Goal: Use online tool/utility: Utilize a website feature to perform a specific function

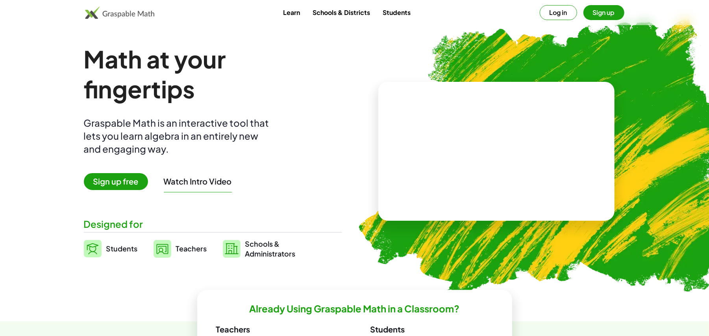
click at [120, 180] on span "Sign up free" at bounding box center [116, 181] width 64 height 17
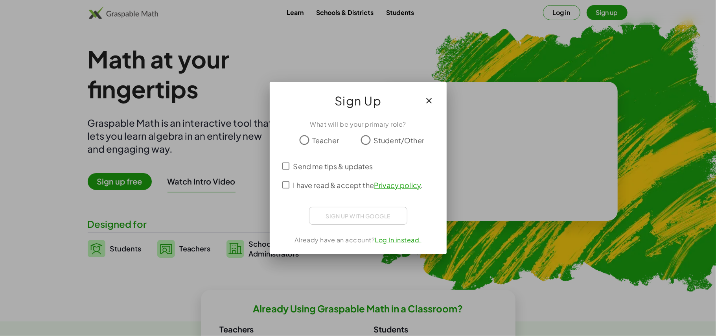
click at [478, 76] on div at bounding box center [358, 168] width 716 height 336
click at [428, 102] on icon "button" at bounding box center [429, 100] width 9 height 9
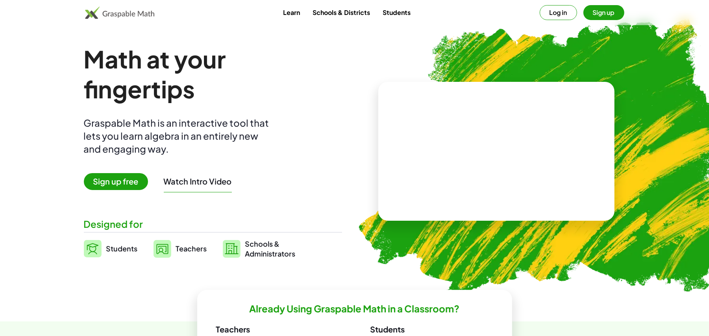
click at [552, 13] on button "Log in" at bounding box center [557, 12] width 37 height 15
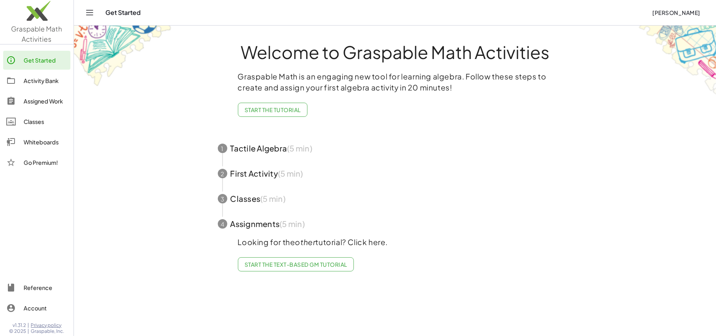
click at [37, 22] on img at bounding box center [37, 12] width 74 height 33
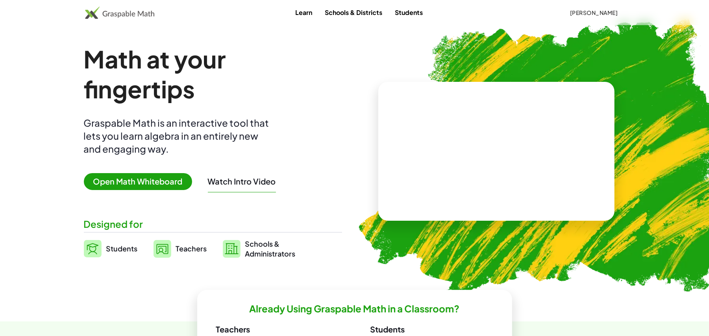
click at [160, 183] on span "Open Math Whiteboard" at bounding box center [138, 181] width 108 height 17
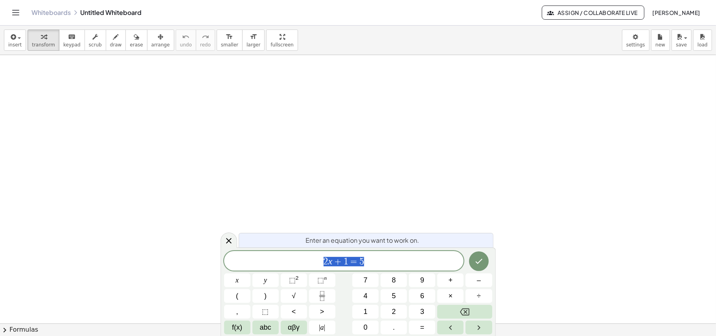
click at [503, 76] on div at bounding box center [358, 323] width 716 height 536
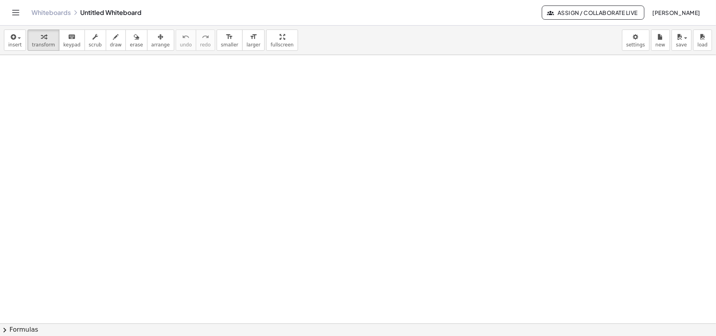
click at [635, 47] on body "Graspable Math Activities Get Started Activity Bank Assigned Work Classes White…" at bounding box center [358, 168] width 716 height 336
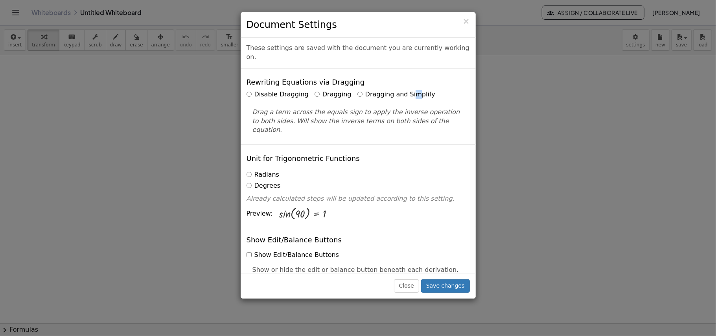
click at [405, 90] on label "Dragging and Simplify" at bounding box center [397, 94] width 78 height 9
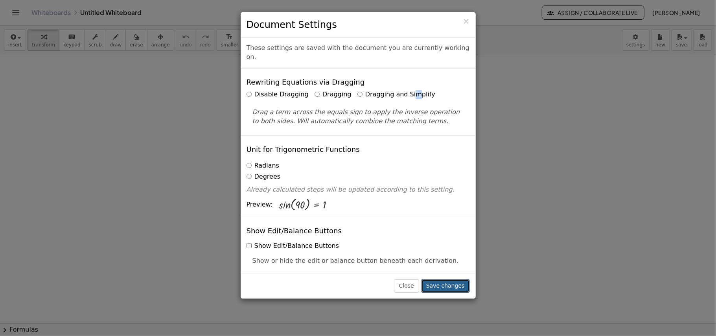
click at [463, 281] on button "Save changes" at bounding box center [445, 285] width 49 height 13
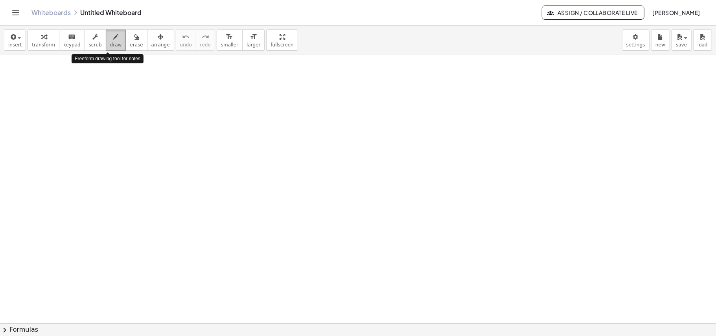
click at [110, 40] on div "button" at bounding box center [116, 36] width 12 height 9
click at [70, 37] on icon "keyboard" at bounding box center [71, 36] width 7 height 9
click at [110, 43] on span "draw" at bounding box center [116, 45] width 12 height 6
click at [90, 87] on div at bounding box center [358, 323] width 716 height 536
click at [70, 38] on icon "keyboard" at bounding box center [71, 36] width 7 height 9
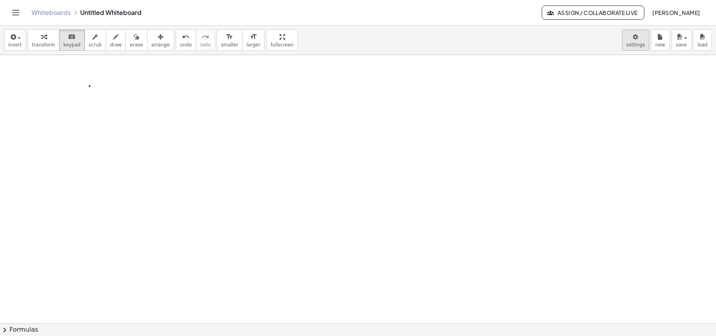
click at [641, 34] on body "Graspable Math Activities Get Started Activity Bank Assigned Work Classes White…" at bounding box center [358, 168] width 716 height 336
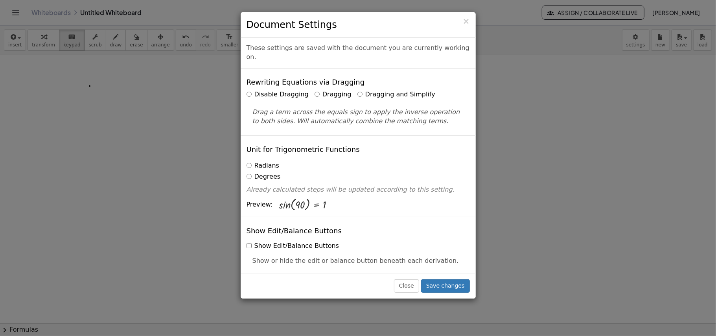
click at [358, 90] on label "Dragging and Simplify" at bounding box center [397, 94] width 78 height 9
click at [456, 285] on button "Save changes" at bounding box center [445, 285] width 49 height 13
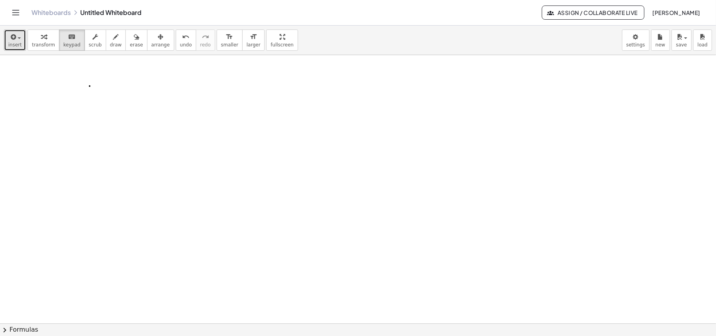
click at [13, 34] on icon "button" at bounding box center [12, 36] width 7 height 9
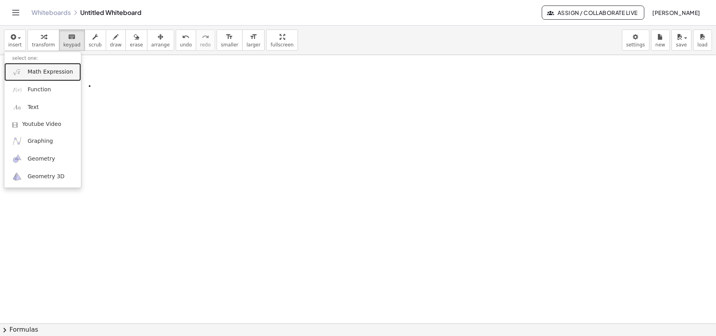
click at [49, 74] on span "Math Expression" at bounding box center [50, 72] width 45 height 8
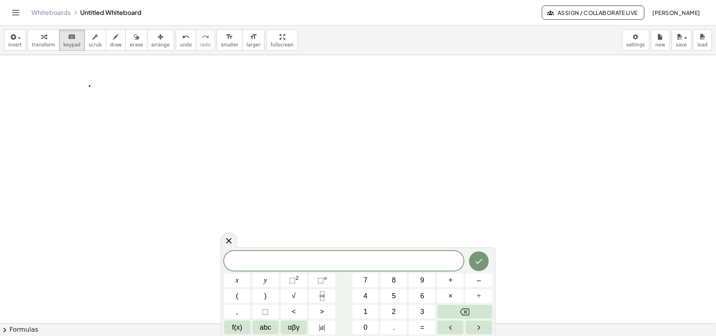
click at [361, 267] on span "​" at bounding box center [344, 261] width 240 height 11
click at [265, 328] on span "abc" at bounding box center [265, 327] width 11 height 11
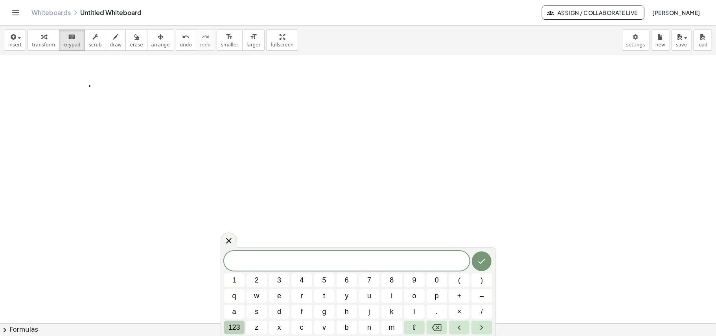
click at [231, 325] on span "123" at bounding box center [235, 327] width 12 height 11
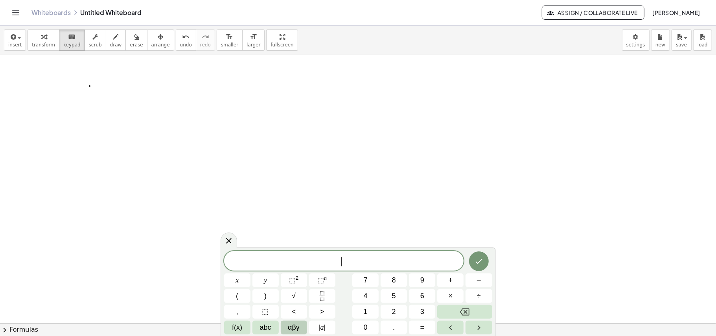
click at [291, 326] on span "αβγ" at bounding box center [294, 327] width 12 height 11
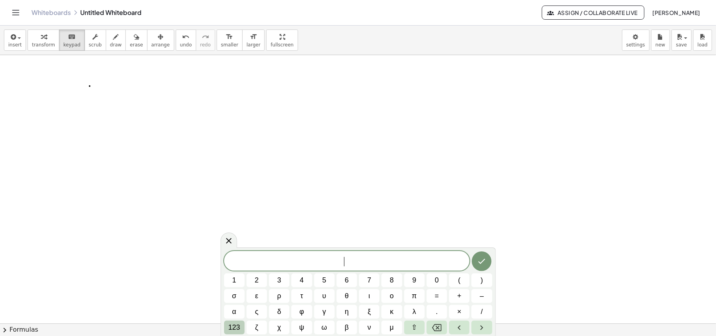
click at [234, 328] on span "123" at bounding box center [235, 327] width 12 height 11
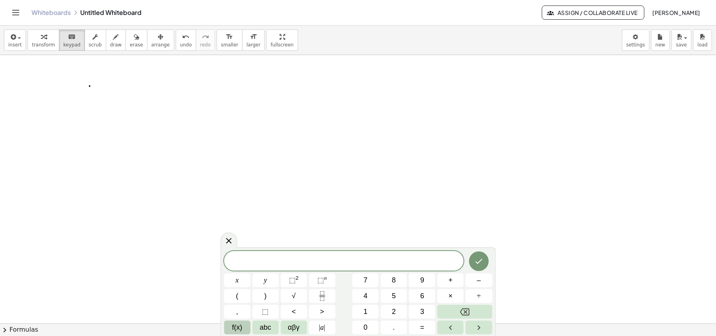
click at [237, 325] on span "f(x)" at bounding box center [237, 327] width 10 height 11
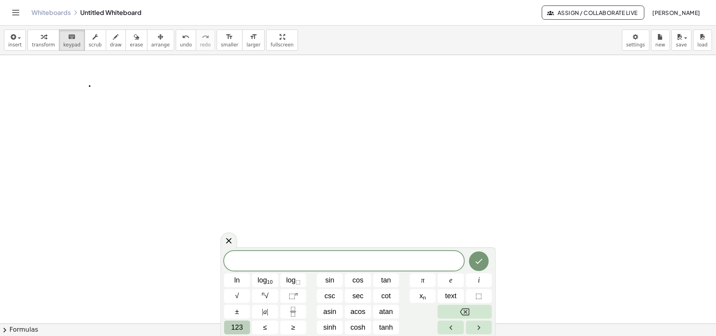
click at [236, 328] on span "123" at bounding box center [237, 327] width 12 height 11
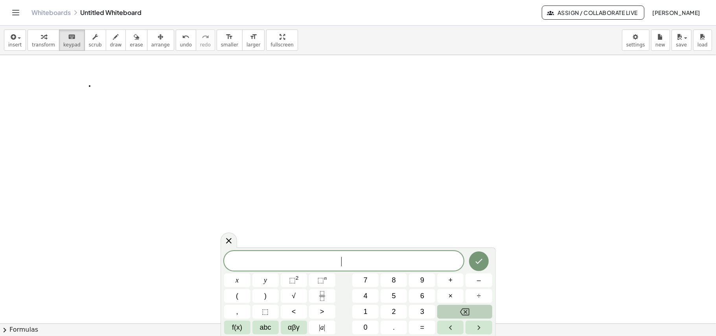
click at [236, 328] on span "f(x)" at bounding box center [237, 327] width 10 height 11
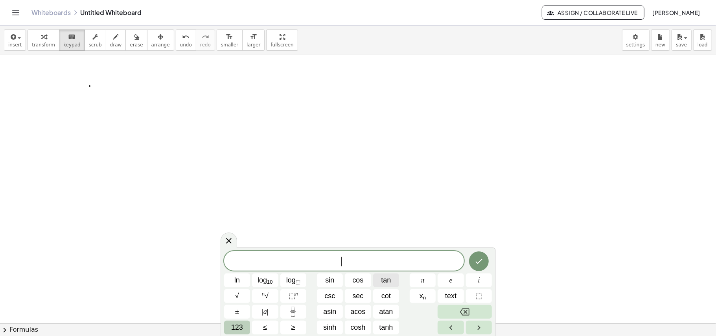
click at [386, 277] on span "tan" at bounding box center [387, 280] width 10 height 11
click at [237, 327] on span "123" at bounding box center [237, 327] width 12 height 11
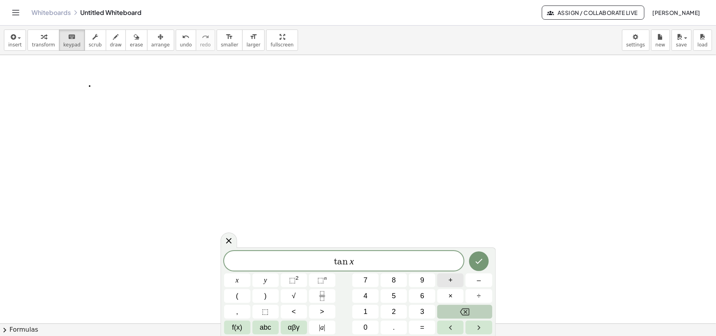
click at [452, 280] on span "+" at bounding box center [451, 280] width 4 height 11
click at [238, 327] on span "f(x)" at bounding box center [237, 327] width 10 height 11
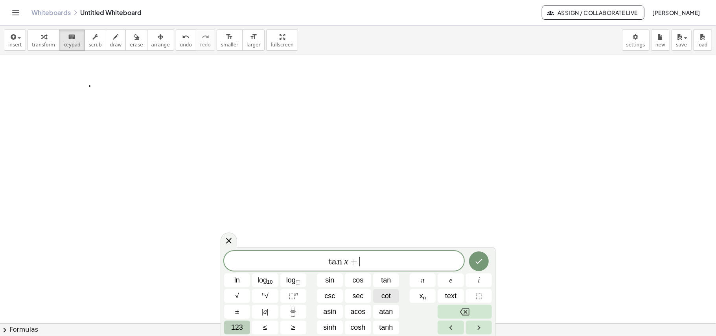
click at [389, 297] on span "cot" at bounding box center [386, 296] width 9 height 11
click at [238, 327] on span "123" at bounding box center [237, 327] width 12 height 11
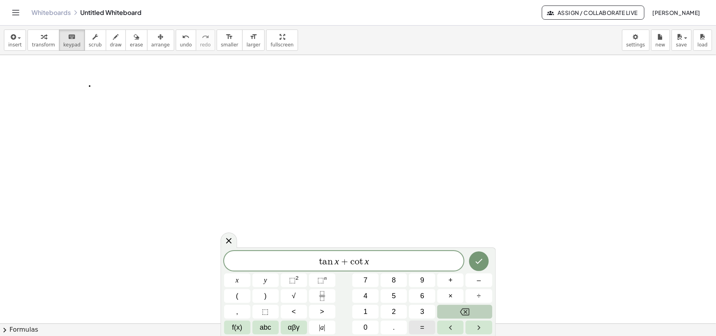
click at [419, 323] on button "=" at bounding box center [422, 328] width 26 height 14
click at [232, 326] on span "f(x)" at bounding box center [237, 327] width 10 height 11
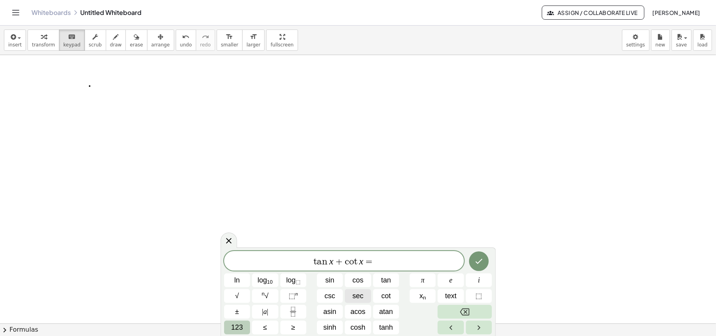
click at [361, 294] on span "sec" at bounding box center [358, 296] width 11 height 11
click at [237, 331] on span "123" at bounding box center [237, 327] width 12 height 11
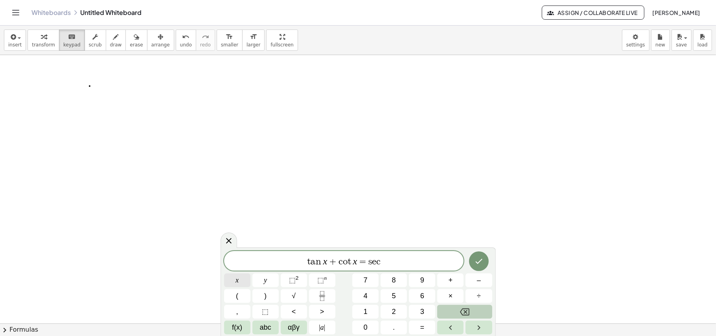
click at [240, 281] on button "x" at bounding box center [237, 280] width 26 height 14
click at [452, 295] on span "×" at bounding box center [451, 296] width 4 height 11
click at [230, 329] on button "f(x)" at bounding box center [237, 328] width 26 height 14
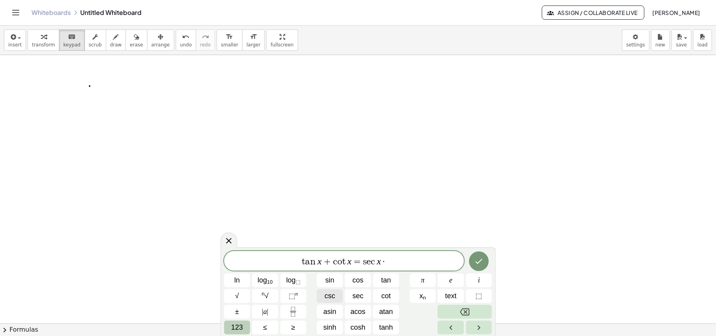
click at [331, 297] on span "csc" at bounding box center [330, 296] width 11 height 11
click at [238, 332] on button "123" at bounding box center [237, 328] width 26 height 14
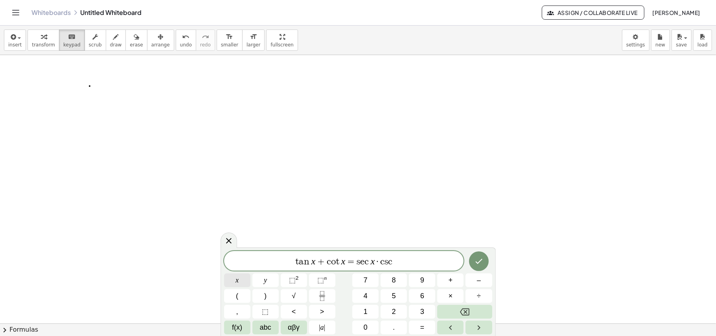
click at [242, 281] on button "x" at bounding box center [237, 280] width 26 height 14
click at [480, 262] on icon "Done" at bounding box center [478, 261] width 9 height 9
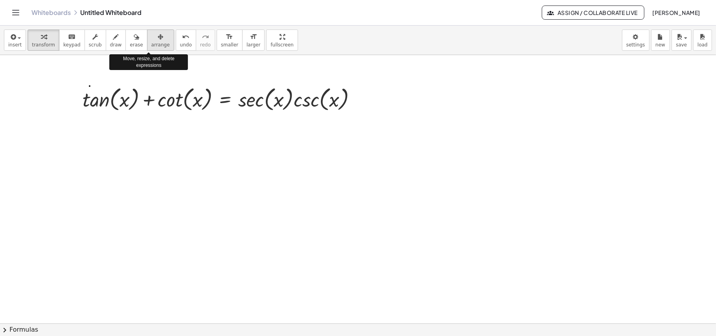
click at [158, 39] on icon "button" at bounding box center [161, 36] width 6 height 9
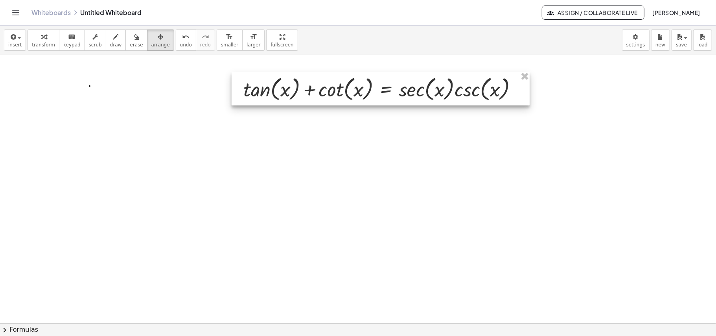
drag, startPoint x: 210, startPoint y: 107, endPoint x: 340, endPoint y: 94, distance: 131.3
click at [340, 94] on div at bounding box center [381, 89] width 298 height 34
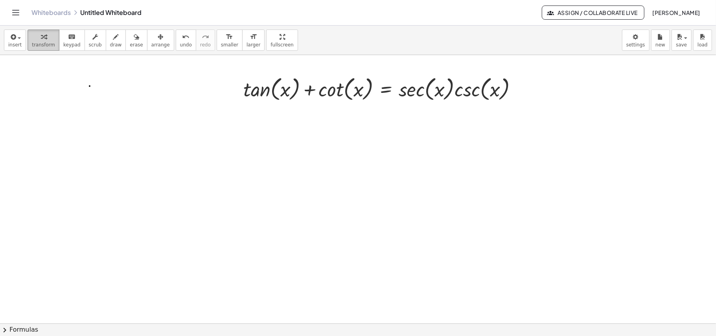
click at [41, 43] on span "transform" at bounding box center [43, 45] width 23 height 6
click at [110, 43] on span "draw" at bounding box center [116, 45] width 12 height 6
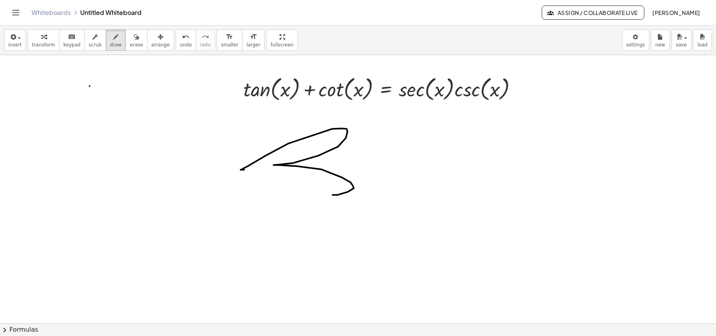
drag, startPoint x: 241, startPoint y: 170, endPoint x: 380, endPoint y: 175, distance: 138.6
click at [342, 192] on div at bounding box center [358, 323] width 716 height 536
click at [130, 41] on div "button" at bounding box center [136, 36] width 13 height 9
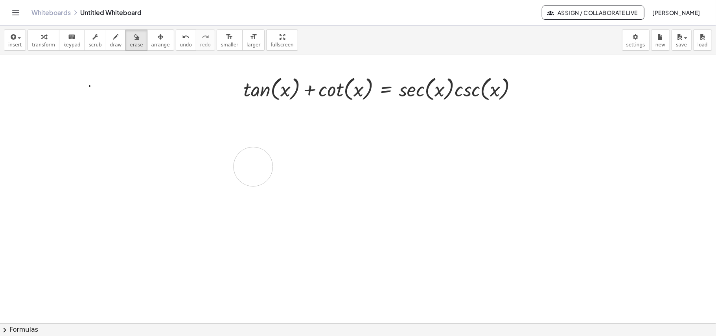
drag, startPoint x: 282, startPoint y: 149, endPoint x: 247, endPoint y: 160, distance: 36.0
click at [250, 162] on div at bounding box center [358, 323] width 716 height 536
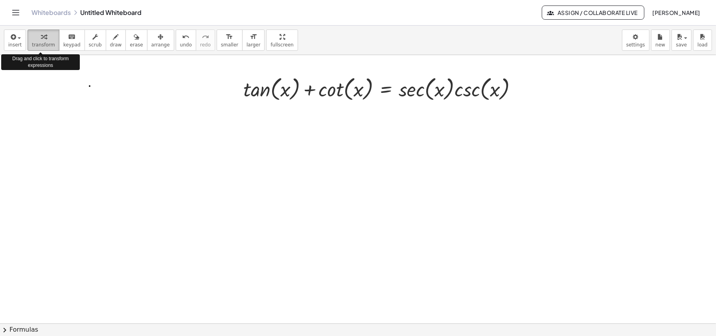
click at [41, 39] on icon "button" at bounding box center [44, 36] width 6 height 9
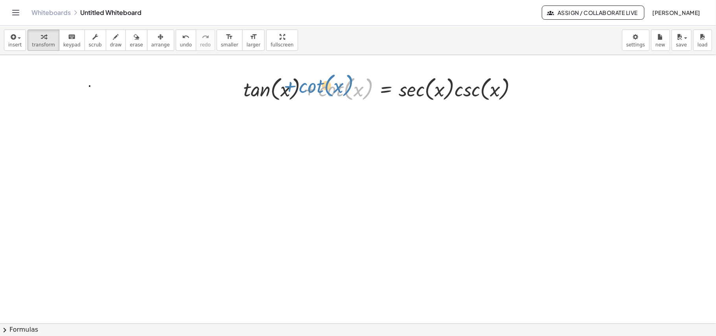
click at [350, 87] on div at bounding box center [384, 89] width 288 height 30
drag, startPoint x: 280, startPoint y: 94, endPoint x: 231, endPoint y: 89, distance: 49.0
click at [232, 89] on div "x + tan ( , x ) + cot ( , x ) = · sec ( , x ) · csc ( , x )" at bounding box center [381, 89] width 298 height 34
click at [28, 328] on button "chevron_right Formulas" at bounding box center [358, 329] width 716 height 13
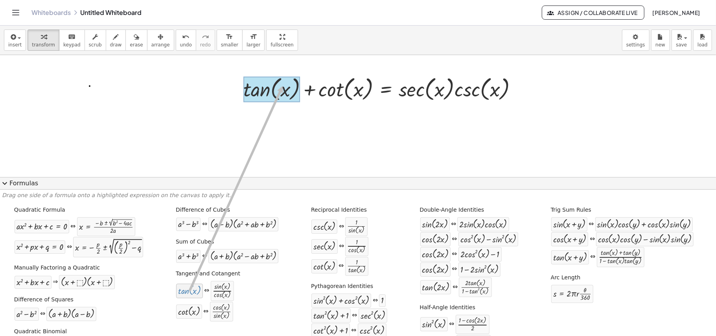
drag, startPoint x: 167, startPoint y: 293, endPoint x: 262, endPoint y: 87, distance: 226.9
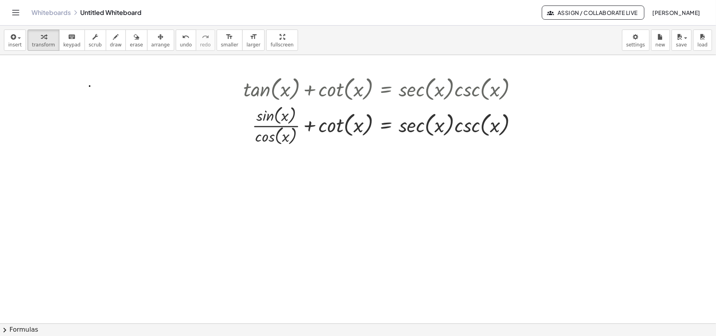
click at [65, 328] on button "chevron_right Formulas" at bounding box center [358, 329] width 716 height 13
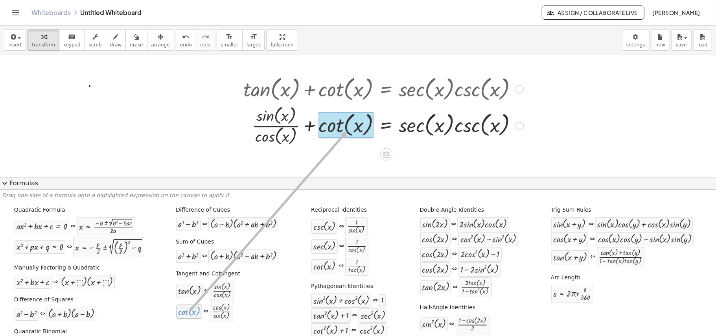
drag, startPoint x: 168, startPoint y: 316, endPoint x: 326, endPoint y: 130, distance: 243.9
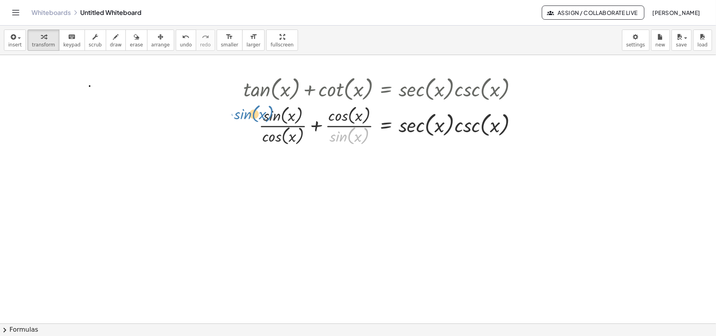
drag, startPoint x: 340, startPoint y: 140, endPoint x: 240, endPoint y: 122, distance: 101.6
click at [240, 122] on div "+ tan ( , x ) + cot ( , x ) = · sec ( , x ) · csc ( , x ) + · sin ( , x ) · cos…" at bounding box center [381, 111] width 298 height 78
drag, startPoint x: 338, startPoint y: 133, endPoint x: 262, endPoint y: 112, distance: 79.5
click at [262, 112] on div at bounding box center [384, 125] width 288 height 44
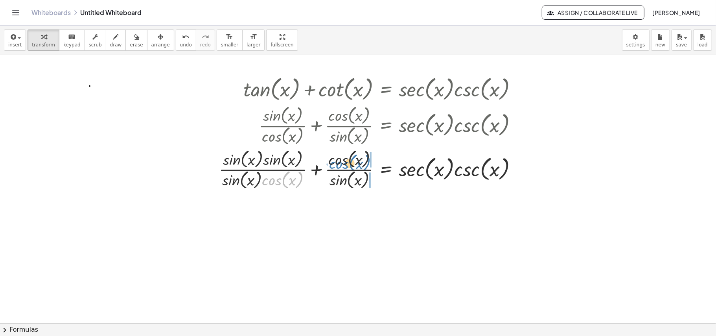
drag, startPoint x: 282, startPoint y: 182, endPoint x: 350, endPoint y: 165, distance: 69.3
click at [350, 165] on div at bounding box center [371, 169] width 313 height 44
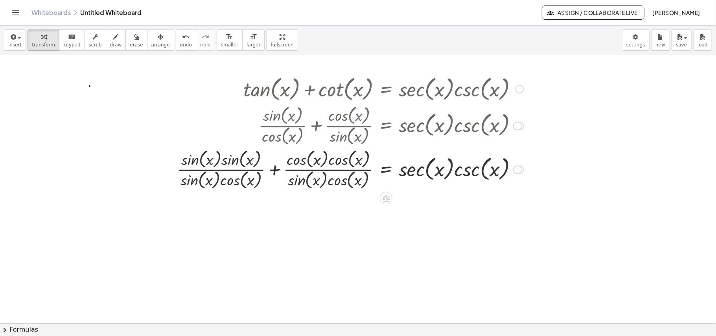
click at [277, 168] on div at bounding box center [351, 169] width 354 height 44
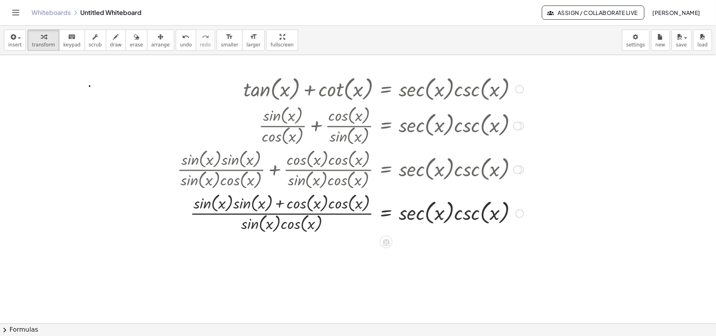
click at [234, 203] on div at bounding box center [351, 213] width 354 height 44
click at [229, 205] on div at bounding box center [351, 213] width 354 height 44
drag, startPoint x: 204, startPoint y: 203, endPoint x: 231, endPoint y: 200, distance: 27.8
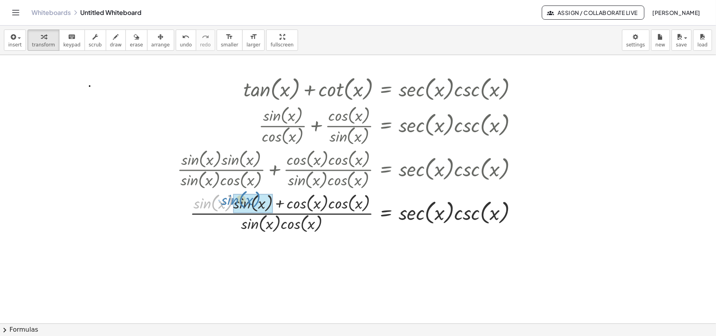
click at [231, 200] on div at bounding box center [351, 213] width 354 height 44
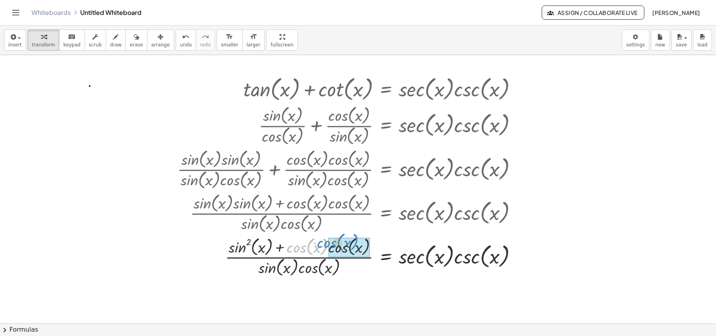
drag, startPoint x: 314, startPoint y: 249, endPoint x: 344, endPoint y: 244, distance: 30.7
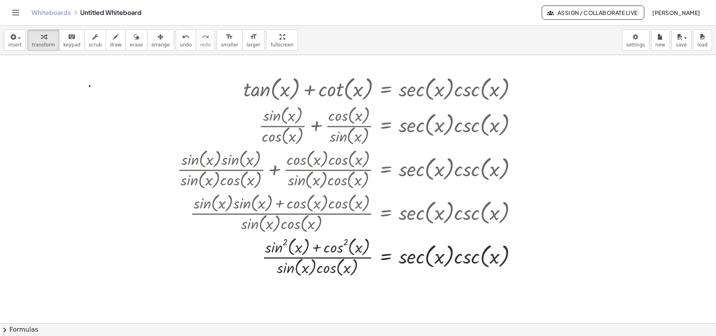
click at [91, 330] on button "chevron_right Formulas" at bounding box center [358, 329] width 716 height 13
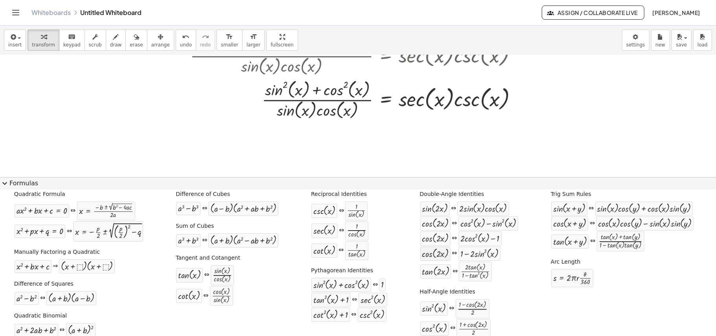
scroll to position [24, 0]
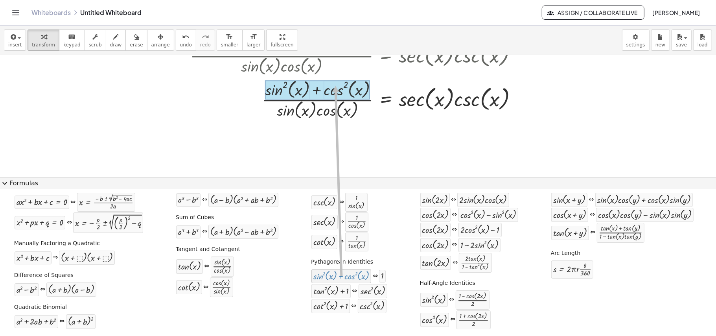
drag, startPoint x: 306, startPoint y: 279, endPoint x: 301, endPoint y: 87, distance: 192.9
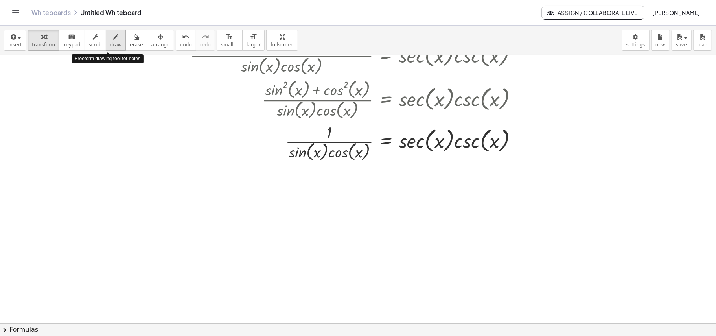
click at [110, 43] on span "draw" at bounding box center [116, 45] width 12 height 6
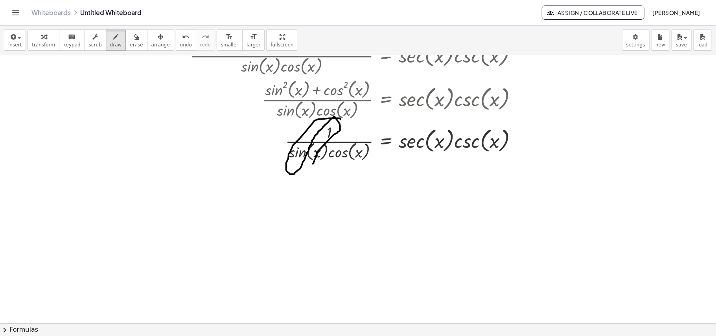
drag, startPoint x: 336, startPoint y: 119, endPoint x: 309, endPoint y: 165, distance: 53.8
click at [309, 166] on div at bounding box center [358, 166] width 716 height 536
drag, startPoint x: 463, startPoint y: 160, endPoint x: 510, endPoint y: 148, distance: 48.2
click at [510, 148] on div at bounding box center [358, 166] width 716 height 536
drag, startPoint x: 359, startPoint y: 124, endPoint x: 331, endPoint y: 145, distance: 35.3
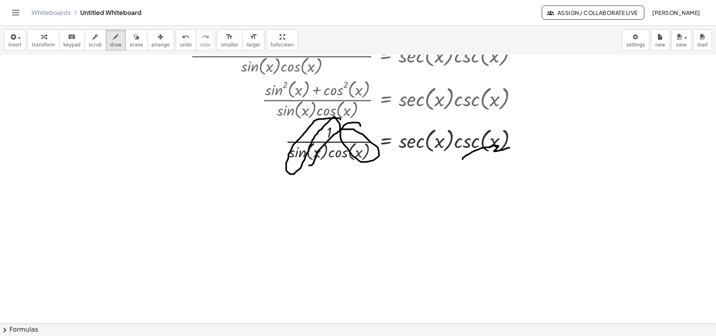
click at [336, 136] on div at bounding box center [358, 166] width 716 height 536
click at [151, 38] on div "button" at bounding box center [160, 36] width 18 height 9
click at [134, 40] on icon "button" at bounding box center [137, 36] width 6 height 9
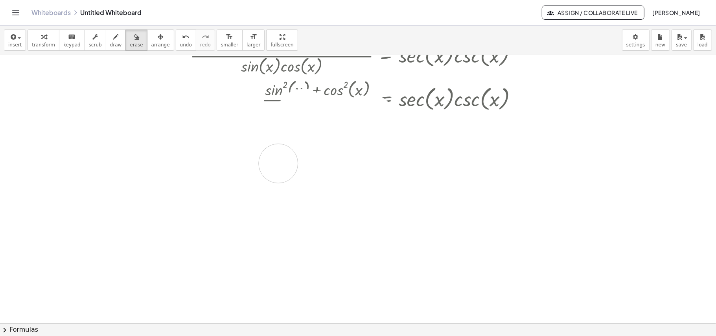
drag, startPoint x: 303, startPoint y: 109, endPoint x: 278, endPoint y: 160, distance: 56.3
click at [278, 163] on div at bounding box center [358, 166] width 716 height 536
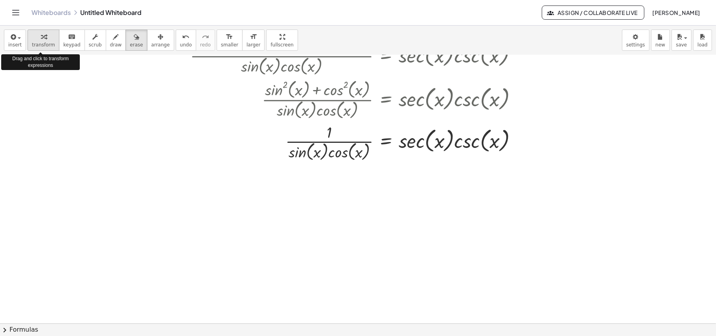
click at [41, 39] on icon "button" at bounding box center [44, 36] width 6 height 9
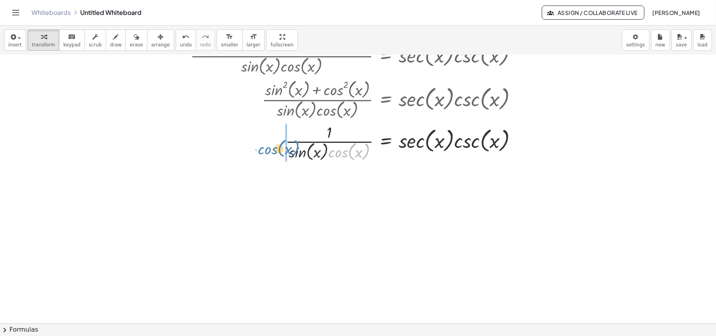
drag, startPoint x: 343, startPoint y: 153, endPoint x: 273, endPoint y: 150, distance: 70.5
click at [273, 150] on div at bounding box center [351, 142] width 354 height 42
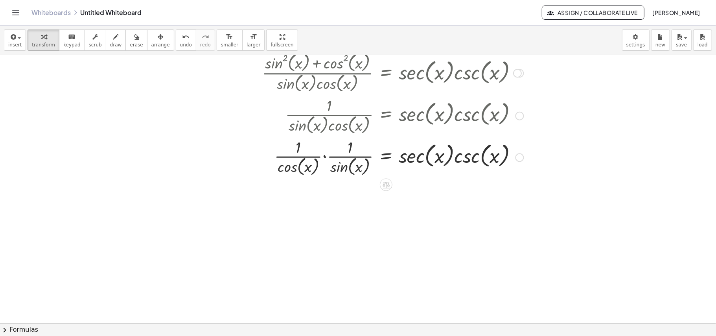
scroll to position [210, 0]
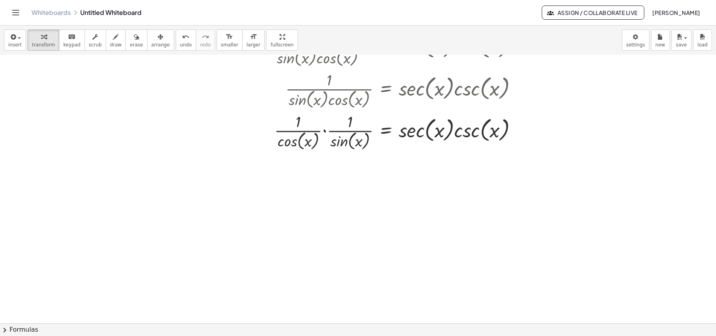
click at [96, 325] on button "chevron_right Formulas" at bounding box center [358, 329] width 716 height 13
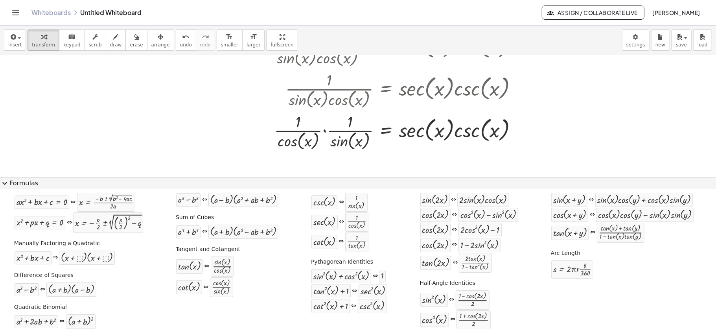
scroll to position [0, 0]
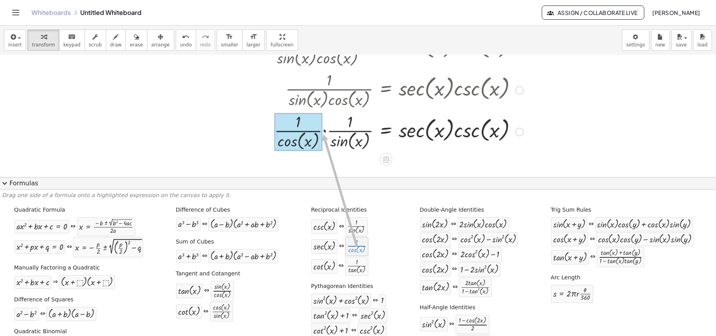
drag, startPoint x: 330, startPoint y: 256, endPoint x: 290, endPoint y: 135, distance: 127.7
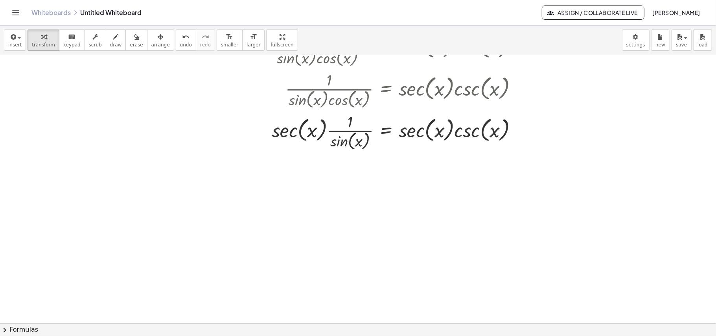
click at [169, 329] on button "chevron_right Formulas" at bounding box center [358, 329] width 716 height 13
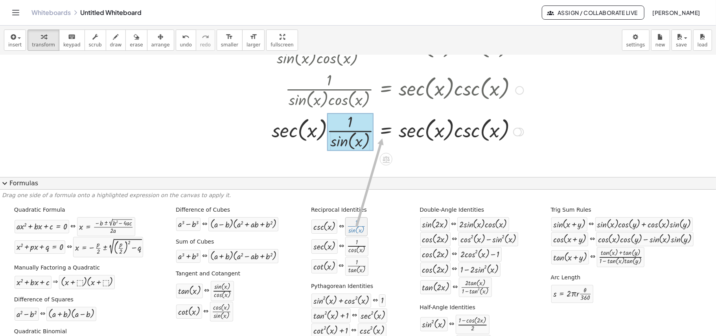
drag, startPoint x: 328, startPoint y: 230, endPoint x: 349, endPoint y: 138, distance: 94.2
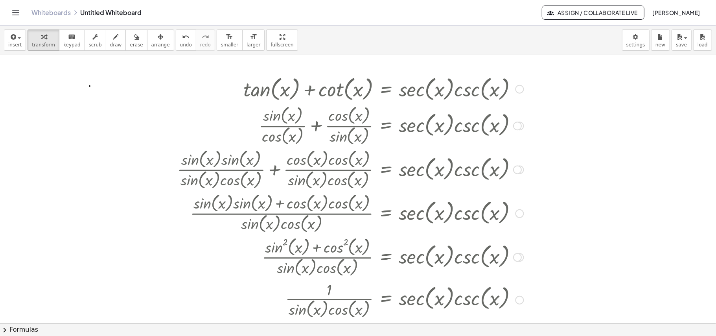
click at [380, 132] on div at bounding box center [351, 125] width 354 height 44
click at [521, 125] on div at bounding box center [517, 126] width 9 height 9
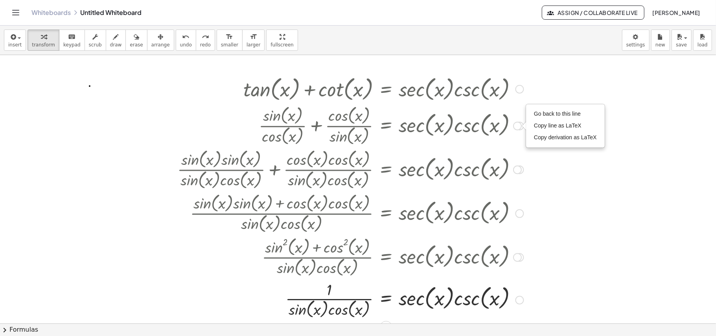
click at [200, 139] on div at bounding box center [351, 125] width 354 height 44
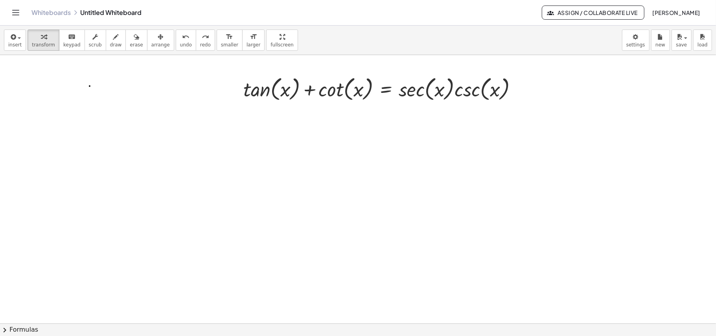
click at [28, 327] on button "chevron_right Formulas" at bounding box center [358, 329] width 716 height 13
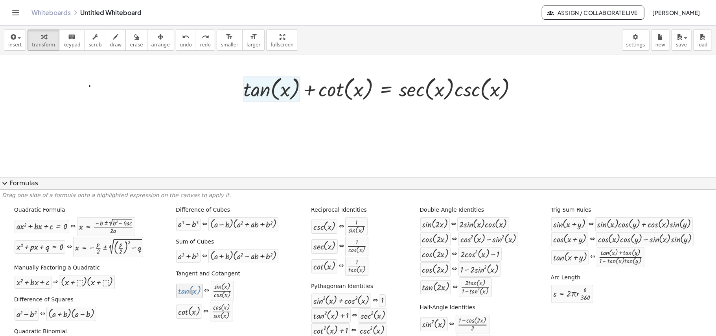
drag, startPoint x: 170, startPoint y: 293, endPoint x: 180, endPoint y: 277, distance: 18.4
drag, startPoint x: 173, startPoint y: 291, endPoint x: 246, endPoint y: 86, distance: 217.8
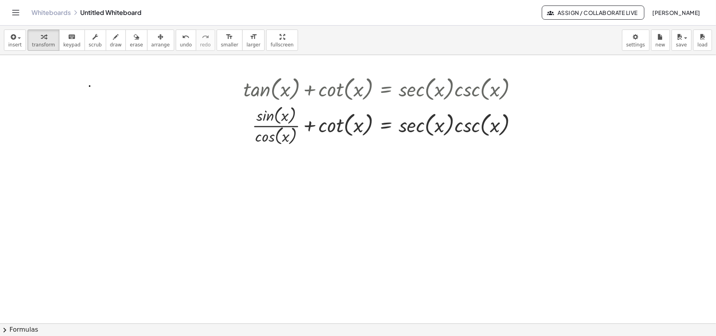
click at [93, 327] on button "chevron_right Formulas" at bounding box center [358, 329] width 716 height 13
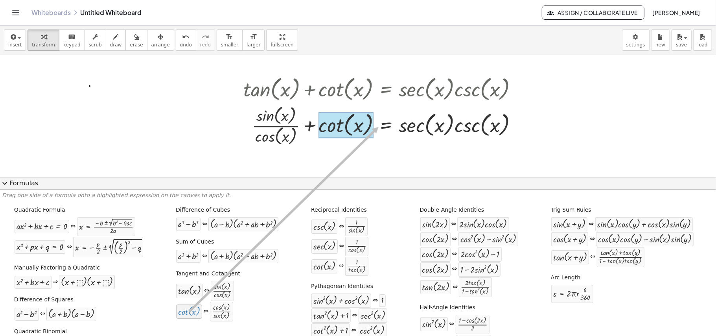
drag, startPoint x: 166, startPoint y: 318, endPoint x: 358, endPoint y: 128, distance: 270.4
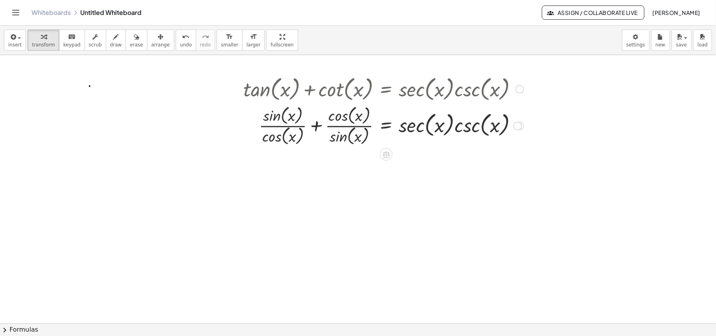
click at [312, 125] on div at bounding box center [384, 125] width 288 height 44
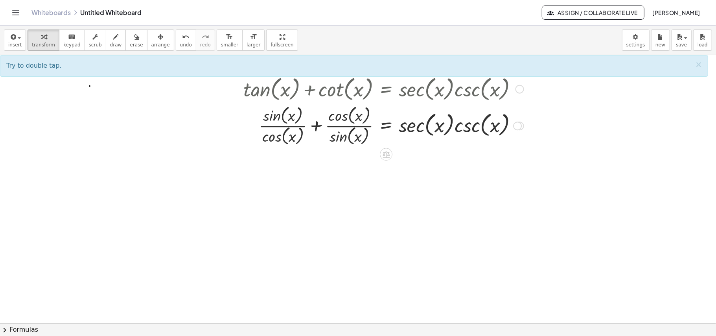
click at [303, 148] on div "+ tan ( , x ) + cot ( , x ) = · sec ( , x ) · csc ( , x ) + · sin ( , x ) · cos…" at bounding box center [381, 111] width 298 height 78
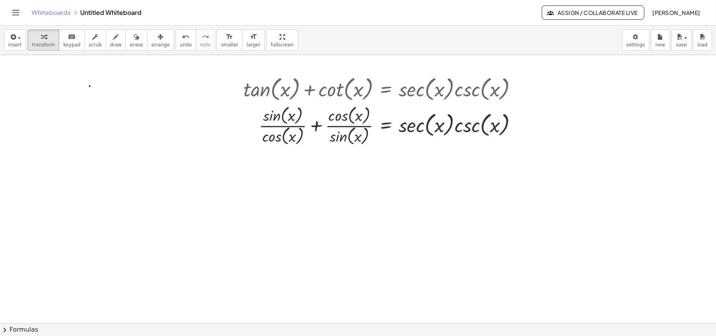
click at [310, 155] on div at bounding box center [358, 323] width 716 height 536
drag, startPoint x: 342, startPoint y: 136, endPoint x: 340, endPoint y: 110, distance: 25.6
click at [340, 110] on div at bounding box center [384, 125] width 288 height 44
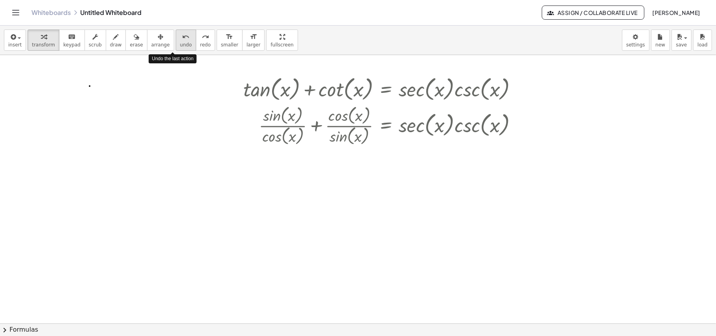
click at [180, 43] on span "undo" at bounding box center [186, 45] width 12 height 6
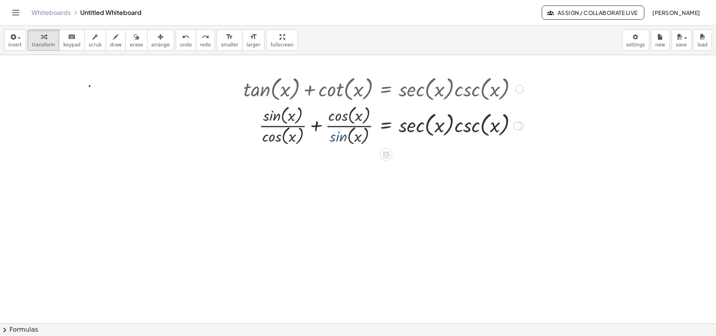
click at [345, 138] on div at bounding box center [384, 125] width 288 height 44
drag, startPoint x: 335, startPoint y: 136, endPoint x: 226, endPoint y: 116, distance: 111.1
click at [226, 116] on div "+ tan ( , x ) + cot ( , x ) = · sec ( , x ) · csc ( , x ) + · sin ( , x ) · cos…" at bounding box center [358, 323] width 716 height 536
drag, startPoint x: 340, startPoint y: 137, endPoint x: 276, endPoint y: 126, distance: 65.1
click at [266, 124] on div at bounding box center [384, 125] width 288 height 44
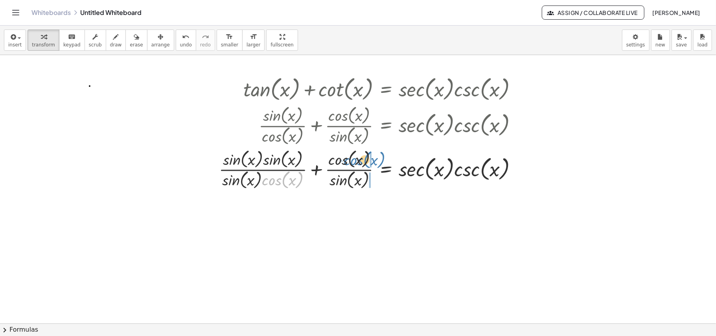
drag, startPoint x: 283, startPoint y: 180, endPoint x: 365, endPoint y: 160, distance: 84.3
click at [365, 160] on div at bounding box center [371, 169] width 313 height 44
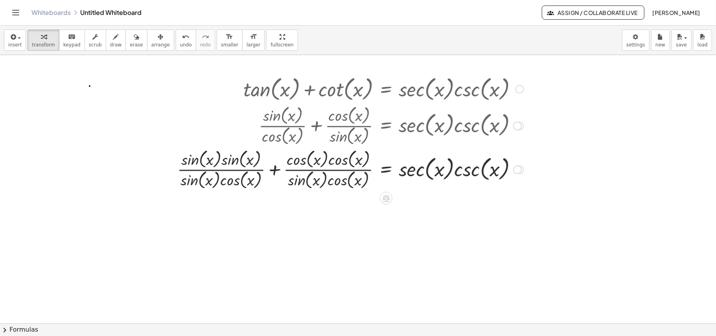
click at [274, 170] on div at bounding box center [351, 169] width 354 height 44
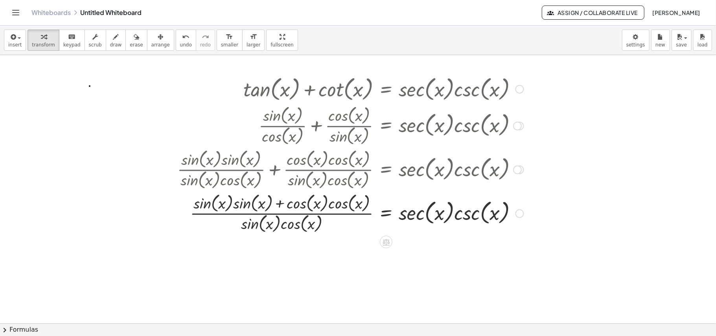
click at [279, 201] on div at bounding box center [351, 213] width 354 height 44
drag, startPoint x: 254, startPoint y: 205, endPoint x: 221, endPoint y: 204, distance: 33.1
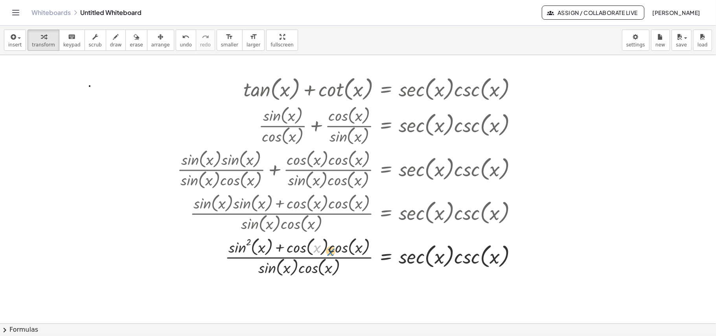
drag, startPoint x: 318, startPoint y: 246, endPoint x: 329, endPoint y: 250, distance: 11.8
click at [329, 250] on div at bounding box center [351, 257] width 354 height 44
drag, startPoint x: 301, startPoint y: 247, endPoint x: 335, endPoint y: 247, distance: 34.6
click at [317, 250] on div at bounding box center [351, 257] width 354 height 44
click at [169, 325] on button "chevron_right Formulas" at bounding box center [358, 329] width 716 height 13
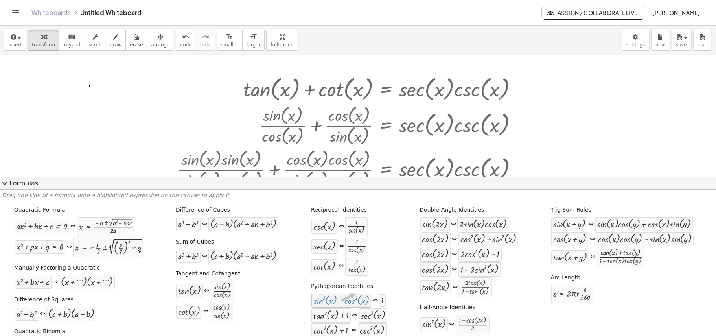
drag, startPoint x: 315, startPoint y: 304, endPoint x: 321, endPoint y: 301, distance: 6.9
click at [322, 300] on div at bounding box center [342, 300] width 56 height 10
drag, startPoint x: 371, startPoint y: 158, endPoint x: 367, endPoint y: 128, distance: 30.2
click at [386, 89] on div "+ tan ( , x ) + cot ( , x ) = · sec ( , x ) · csc ( , x ) + · sin ( , x ) · cos…" at bounding box center [386, 89] width 0 height 0
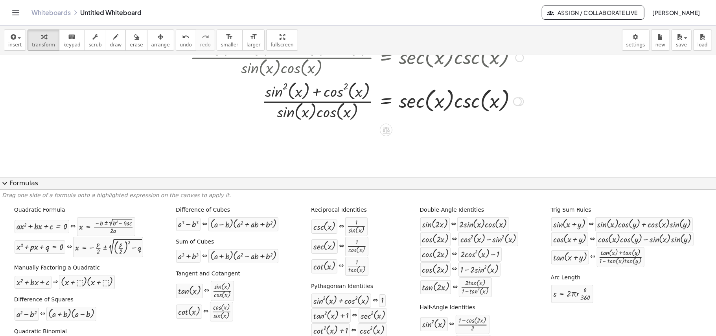
scroll to position [174, 0]
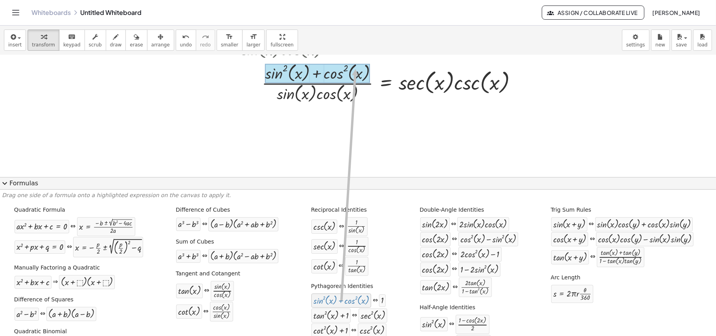
drag, startPoint x: 305, startPoint y: 304, endPoint x: 320, endPoint y: 71, distance: 233.4
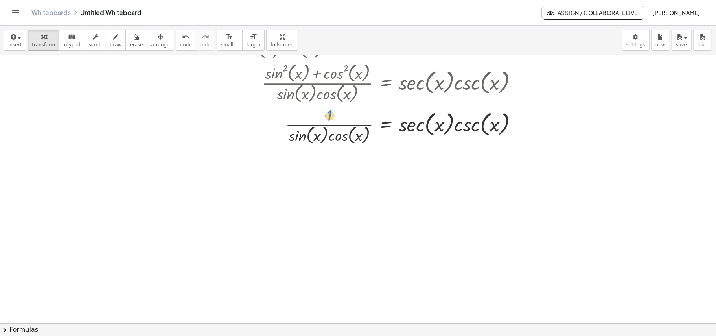
click at [330, 112] on div at bounding box center [351, 126] width 354 height 42
click at [168, 328] on button "chevron_right Formulas" at bounding box center [358, 329] width 716 height 13
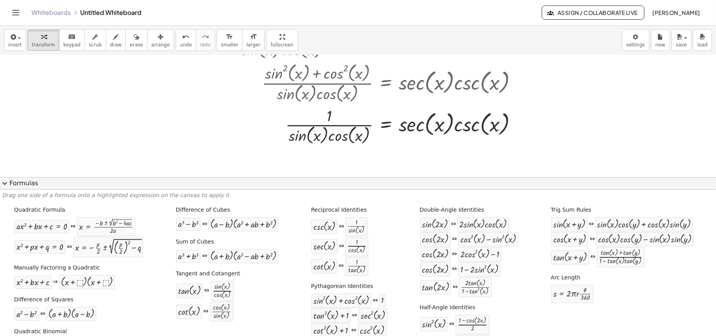
click at [26, 179] on button "expand_more Formulas" at bounding box center [358, 183] width 716 height 13
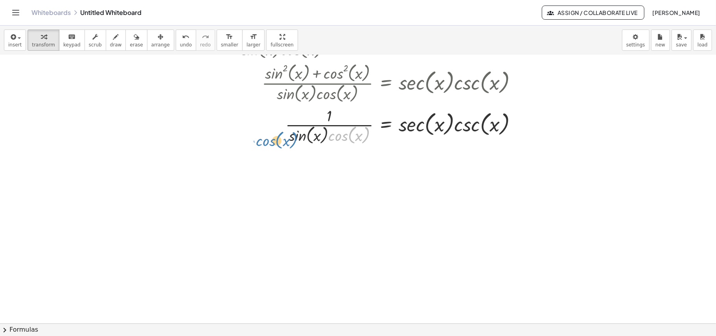
drag, startPoint x: 339, startPoint y: 136, endPoint x: 257, endPoint y: 138, distance: 82.6
click at [267, 140] on div at bounding box center [351, 126] width 354 height 42
drag, startPoint x: 342, startPoint y: 131, endPoint x: 276, endPoint y: 135, distance: 66.6
click at [276, 135] on div at bounding box center [351, 126] width 354 height 42
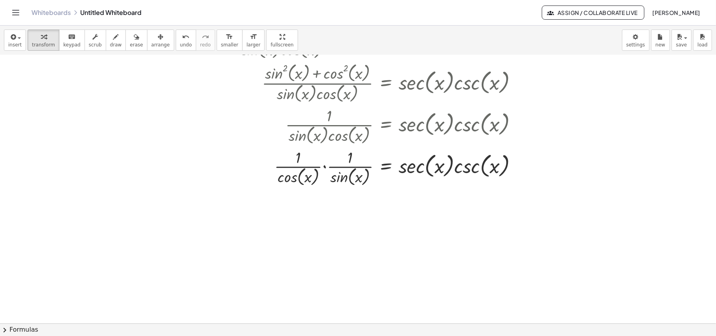
click at [101, 329] on button "chevron_right Formulas" at bounding box center [358, 329] width 716 height 13
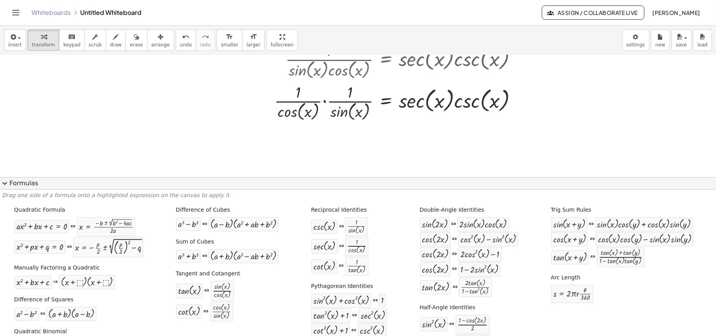
scroll to position [243, 0]
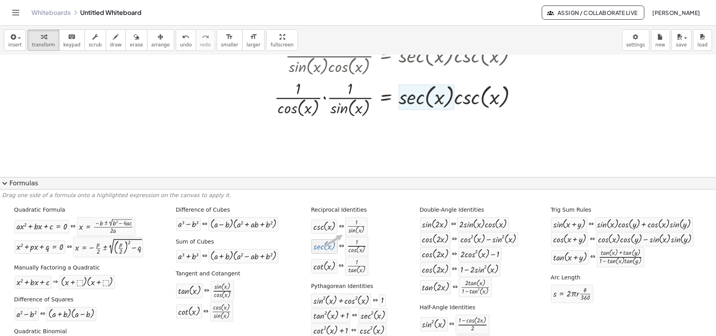
drag, startPoint x: 295, startPoint y: 249, endPoint x: 308, endPoint y: 235, distance: 19.2
drag, startPoint x: 296, startPoint y: 249, endPoint x: 307, endPoint y: 104, distance: 146.0
drag, startPoint x: 291, startPoint y: 249, endPoint x: 296, endPoint y: 102, distance: 146.8
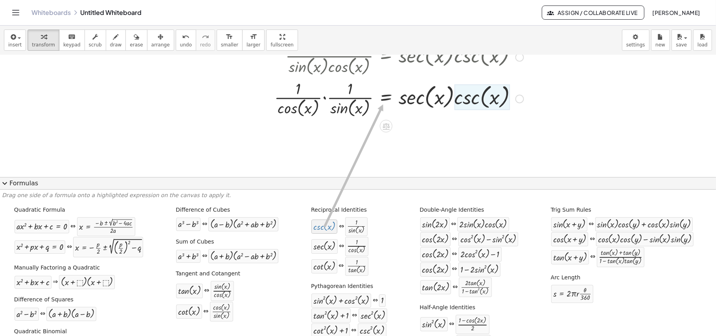
drag, startPoint x: 286, startPoint y: 227, endPoint x: 349, endPoint y: 104, distance: 139.0
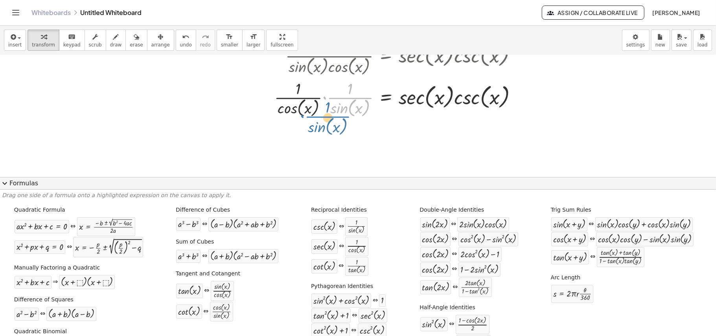
drag, startPoint x: 349, startPoint y: 95, endPoint x: 326, endPoint y: 114, distance: 30.5
click at [326, 114] on div at bounding box center [351, 99] width 354 height 42
drag, startPoint x: 348, startPoint y: 98, endPoint x: 260, endPoint y: 95, distance: 87.4
click at [260, 95] on div at bounding box center [351, 99] width 354 height 42
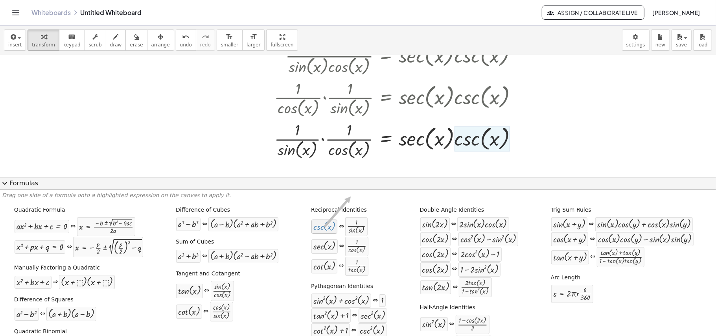
drag, startPoint x: 284, startPoint y: 228, endPoint x: 315, endPoint y: 195, distance: 45.4
drag, startPoint x: 288, startPoint y: 230, endPoint x: 301, endPoint y: 142, distance: 88.7
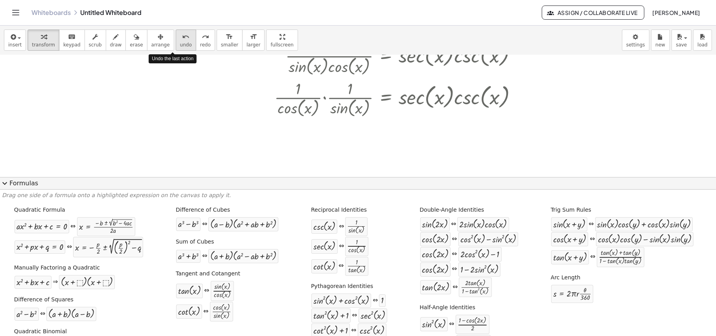
click at [180, 43] on span "undo" at bounding box center [186, 45] width 12 height 6
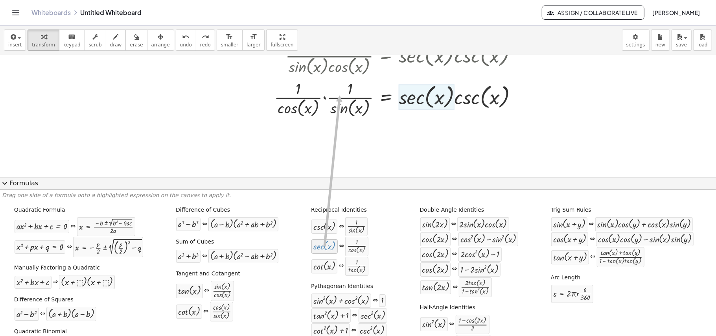
drag, startPoint x: 290, startPoint y: 249, endPoint x: 305, endPoint y: 96, distance: 153.8
drag, startPoint x: 292, startPoint y: 250, endPoint x: 295, endPoint y: 98, distance: 152.3
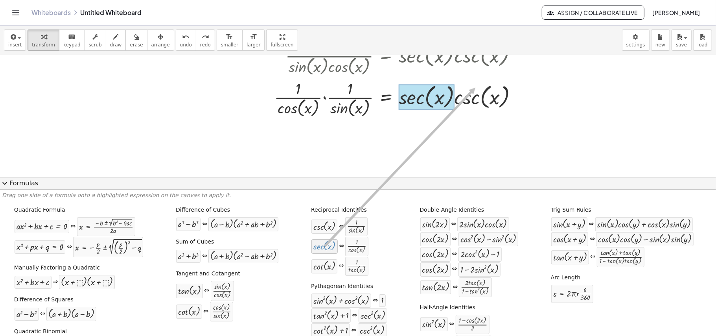
drag, startPoint x: 294, startPoint y: 245, endPoint x: 441, endPoint y: 88, distance: 214.6
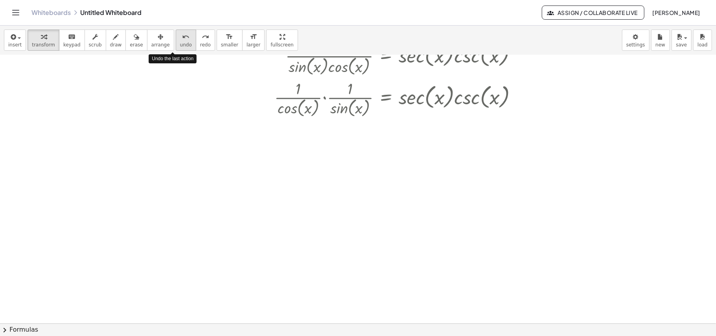
click at [180, 42] on span "undo" at bounding box center [186, 45] width 12 height 6
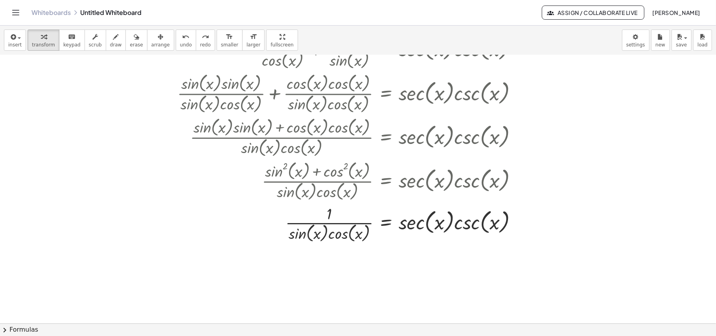
scroll to position [58, 0]
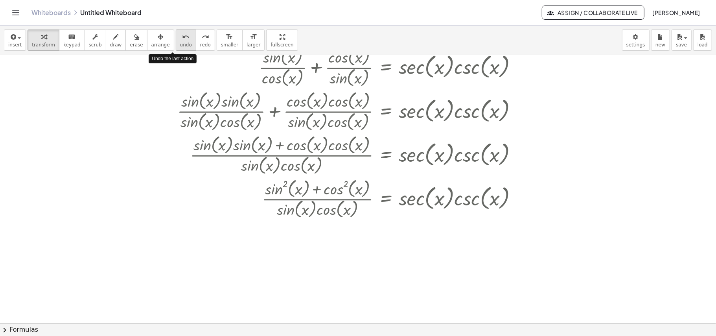
click at [182, 38] on icon "undo" at bounding box center [185, 36] width 7 height 9
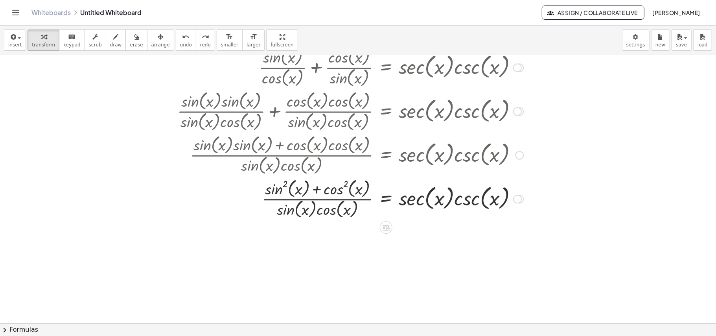
click at [315, 189] on div at bounding box center [339, 199] width 378 height 44
click at [317, 188] on div at bounding box center [339, 199] width 378 height 44
drag, startPoint x: 338, startPoint y: 190, endPoint x: 290, endPoint y: 189, distance: 47.2
click at [290, 189] on div at bounding box center [339, 199] width 378 height 44
click at [150, 326] on button "chevron_right Formulas" at bounding box center [358, 329] width 716 height 13
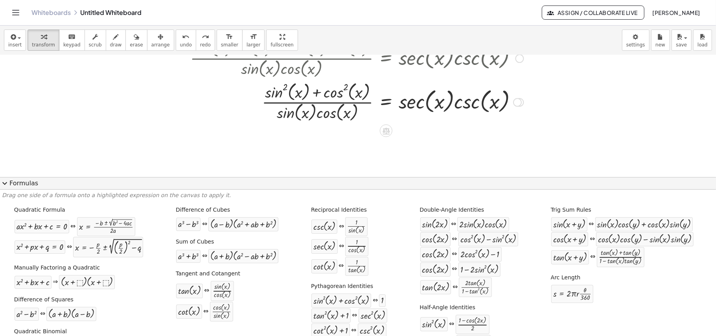
scroll to position [174, 0]
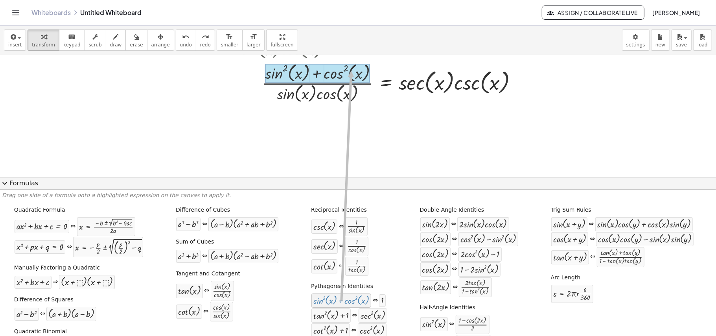
drag, startPoint x: 310, startPoint y: 299, endPoint x: 317, endPoint y: 72, distance: 227.9
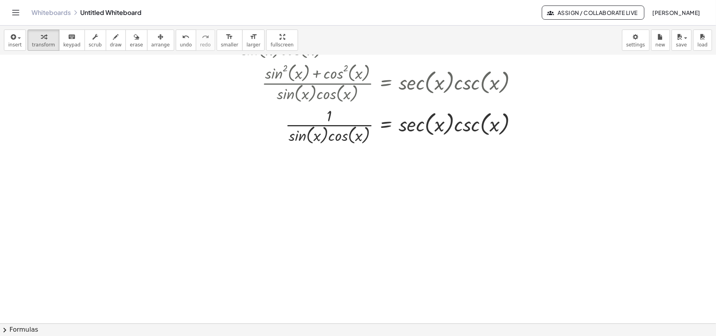
click at [167, 325] on button "chevron_right Formulas" at bounding box center [358, 329] width 716 height 13
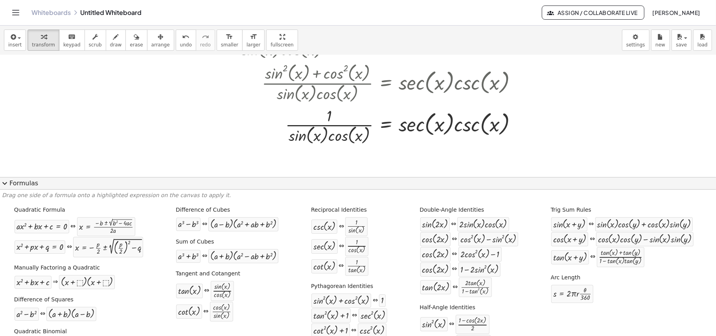
click at [180, 181] on button "expand_more Formulas" at bounding box center [358, 183] width 716 height 13
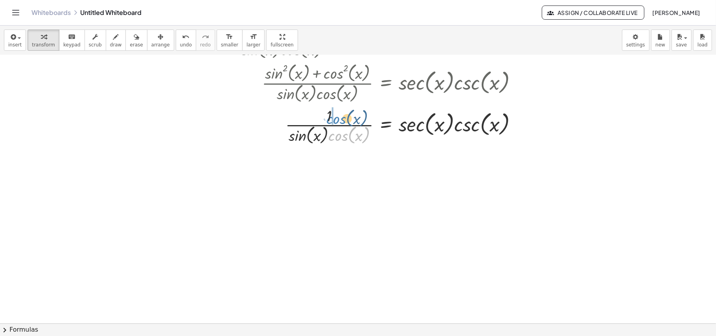
click at [335, 134] on div at bounding box center [351, 126] width 354 height 42
drag, startPoint x: 351, startPoint y: 136, endPoint x: 282, endPoint y: 135, distance: 69.6
click at [282, 135] on div at bounding box center [351, 126] width 354 height 42
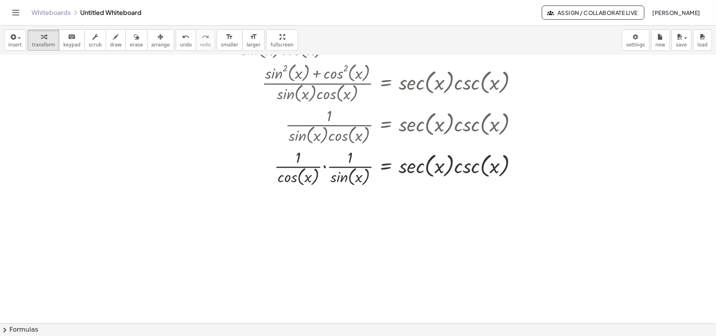
click at [219, 328] on button "chevron_right Formulas" at bounding box center [358, 329] width 716 height 13
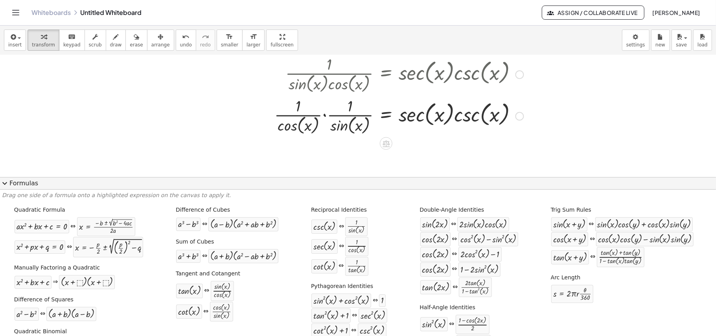
scroll to position [227, 0]
drag, startPoint x: 293, startPoint y: 252, endPoint x: 288, endPoint y: 240, distance: 12.9
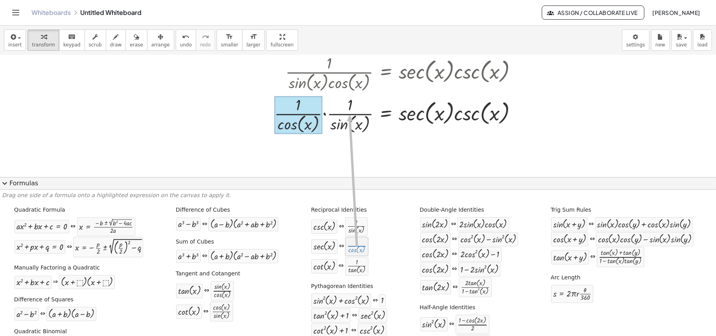
drag, startPoint x: 325, startPoint y: 249, endPoint x: 317, endPoint y: 115, distance: 134.0
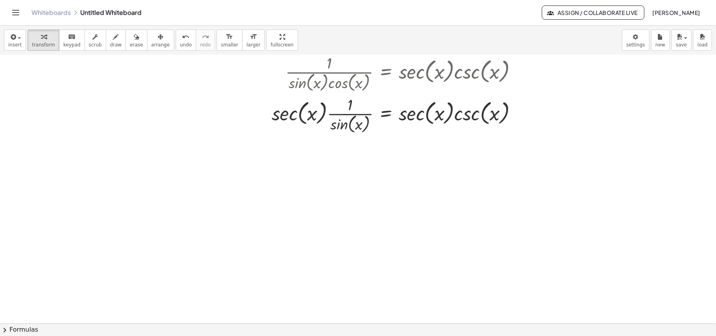
click at [249, 323] on button "chevron_right Formulas" at bounding box center [358, 329] width 716 height 13
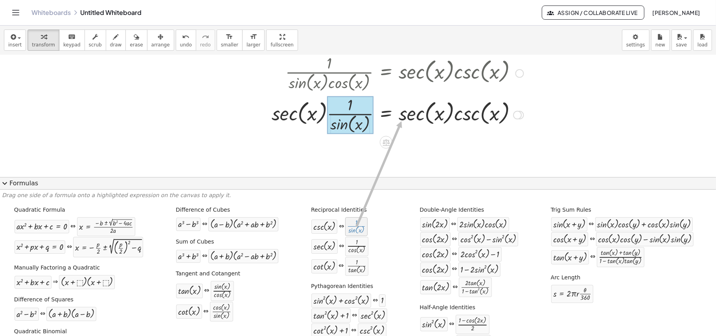
drag, startPoint x: 320, startPoint y: 227, endPoint x: 369, endPoint y: 121, distance: 116.7
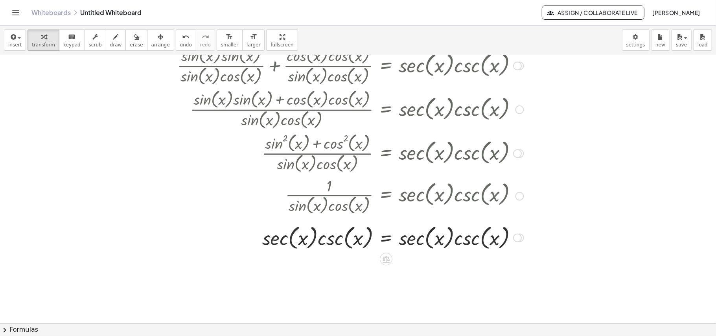
scroll to position [105, 0]
click at [180, 43] on span "undo" at bounding box center [186, 45] width 12 height 6
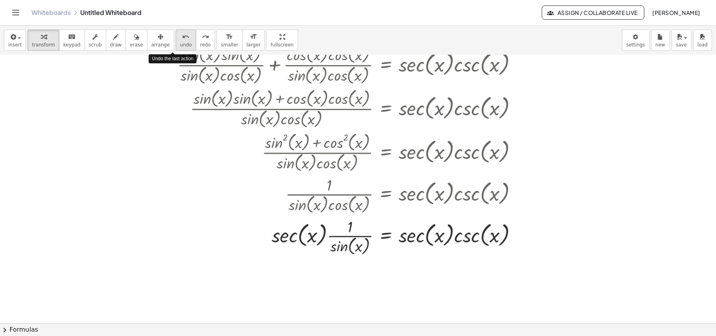
click at [180, 43] on span "undo" at bounding box center [186, 45] width 12 height 6
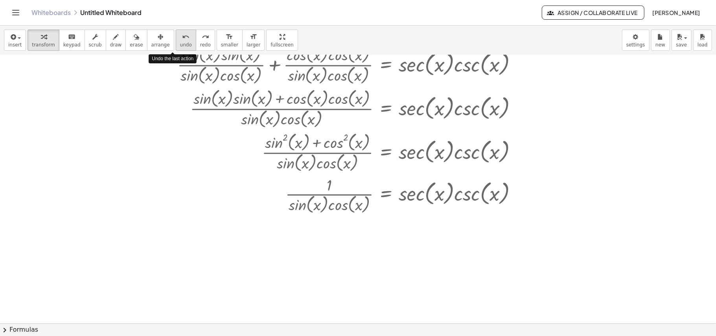
click at [180, 43] on span "undo" at bounding box center [186, 45] width 12 height 6
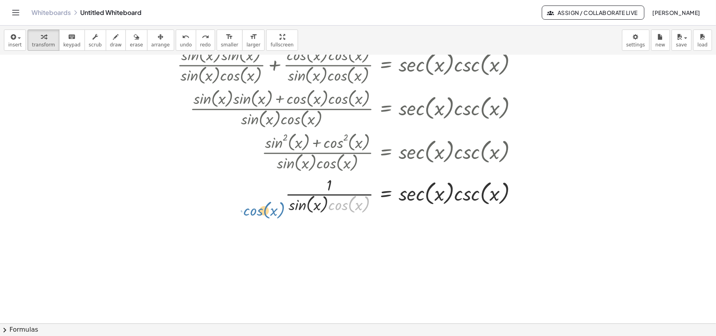
drag, startPoint x: 342, startPoint y: 209, endPoint x: 264, endPoint y: 213, distance: 78.0
click at [262, 215] on div at bounding box center [356, 195] width 343 height 42
drag, startPoint x: 348, startPoint y: 209, endPoint x: 307, endPoint y: 202, distance: 41.5
click at [309, 202] on div at bounding box center [356, 195] width 343 height 42
drag, startPoint x: 339, startPoint y: 204, endPoint x: 279, endPoint y: 200, distance: 60.3
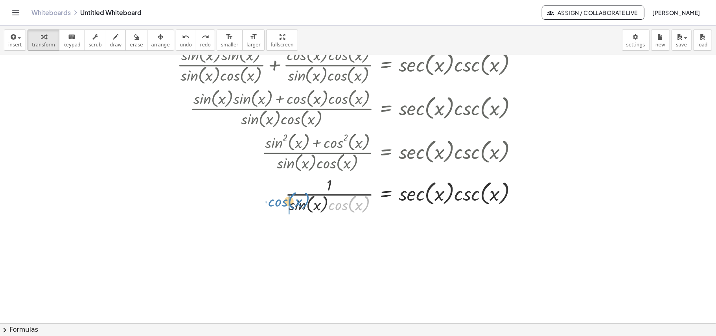
click at [279, 200] on div at bounding box center [356, 195] width 343 height 42
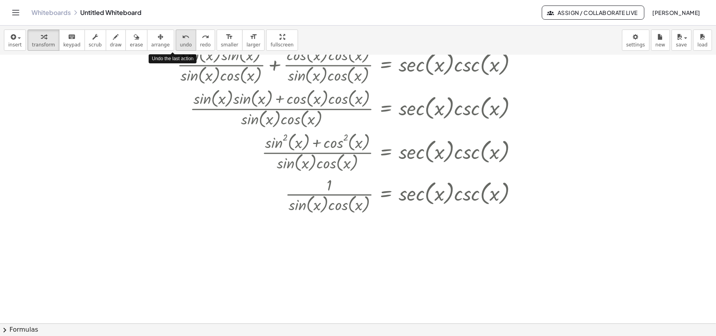
click at [180, 37] on div "undo" at bounding box center [186, 36] width 12 height 9
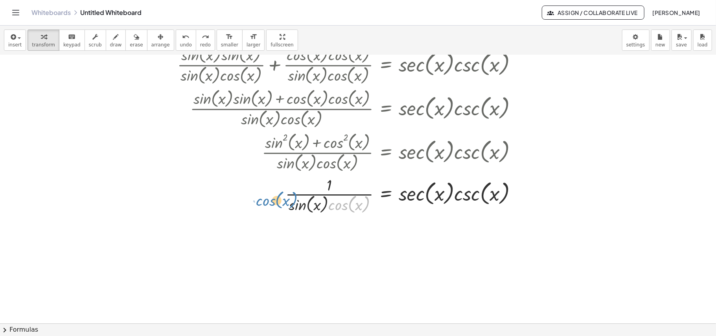
drag, startPoint x: 339, startPoint y: 205, endPoint x: 265, endPoint y: 200, distance: 74.1
click at [265, 200] on div at bounding box center [356, 195] width 343 height 42
drag, startPoint x: 343, startPoint y: 209, endPoint x: 271, endPoint y: 201, distance: 73.2
click at [271, 201] on div at bounding box center [356, 195] width 343 height 42
drag, startPoint x: 342, startPoint y: 208, endPoint x: 276, endPoint y: 202, distance: 65.6
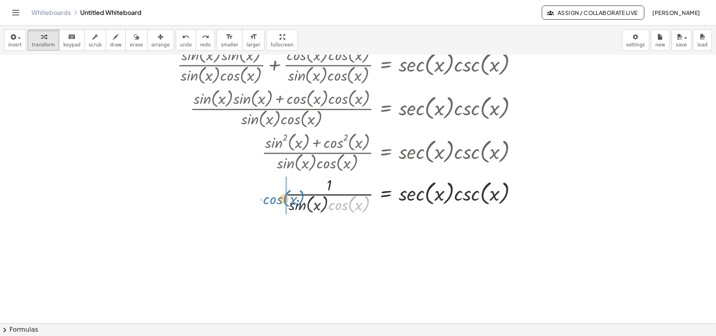
click at [276, 202] on div at bounding box center [356, 195] width 343 height 42
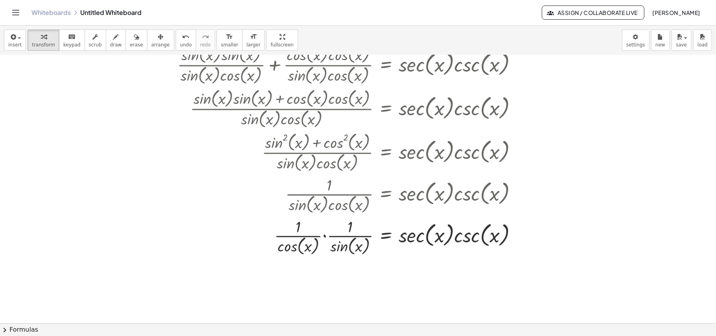
click at [91, 328] on button "chevron_right Formulas" at bounding box center [358, 329] width 716 height 13
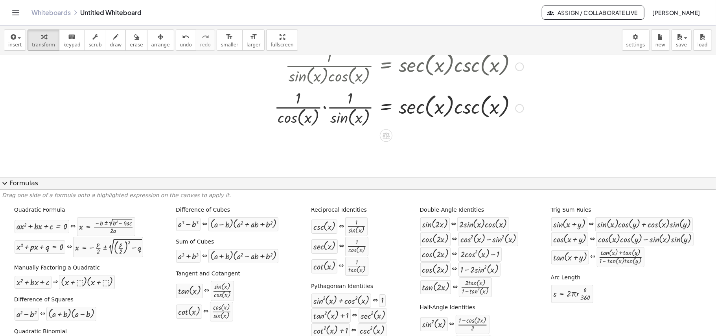
scroll to position [243, 0]
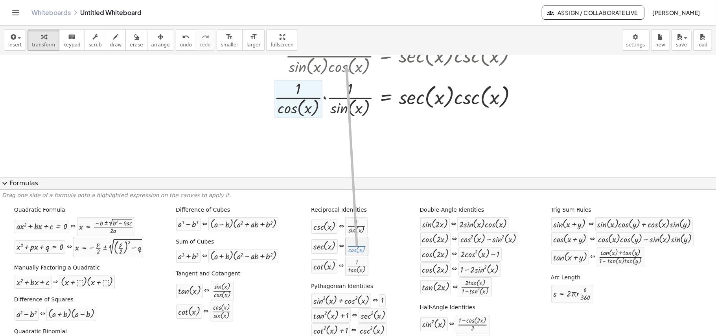
drag, startPoint x: 328, startPoint y: 249, endPoint x: 309, endPoint y: 70, distance: 180.4
drag, startPoint x: 332, startPoint y: 249, endPoint x: 319, endPoint y: 110, distance: 139.1
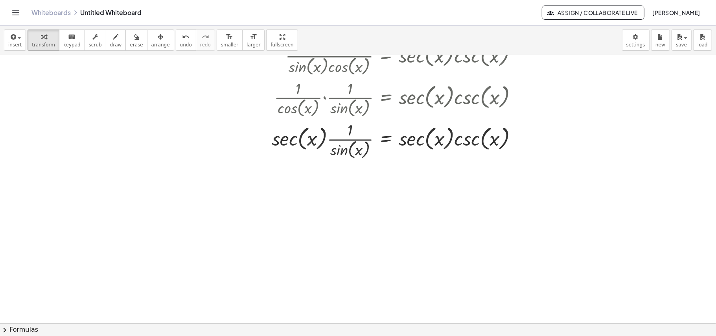
click at [96, 325] on button "chevron_right Formulas" at bounding box center [358, 329] width 716 height 13
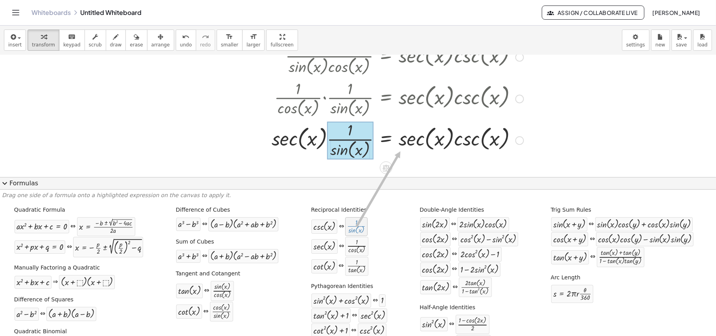
drag, startPoint x: 316, startPoint y: 230, endPoint x: 367, endPoint y: 151, distance: 93.9
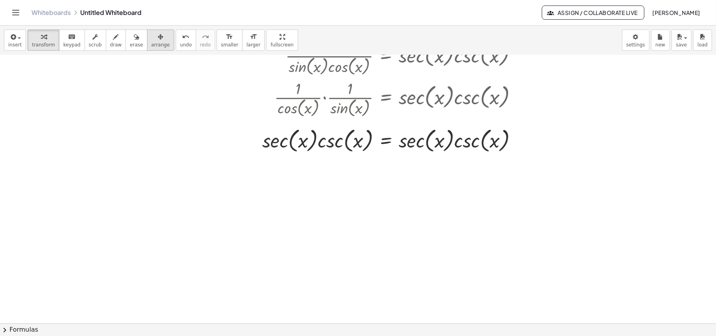
click at [158, 40] on icon "button" at bounding box center [161, 36] width 6 height 9
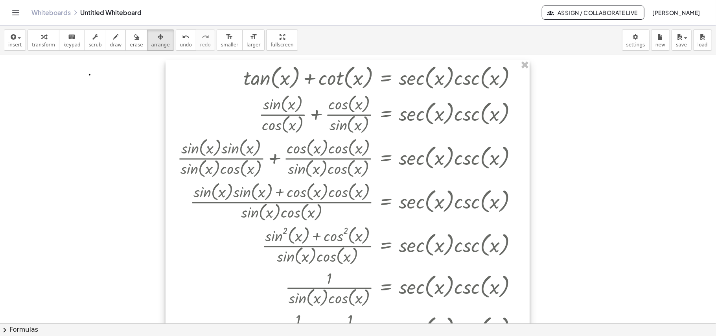
scroll to position [0, 0]
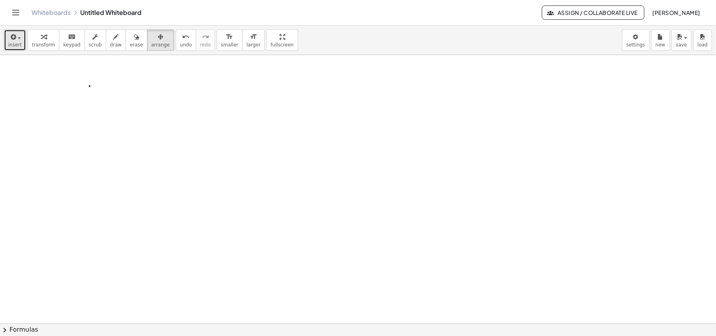
click at [20, 38] on button "insert" at bounding box center [15, 40] width 22 height 21
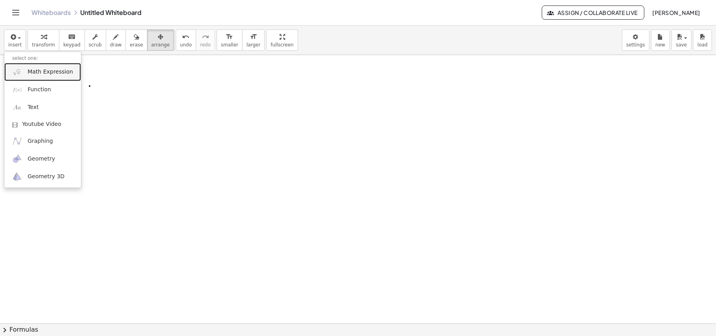
click at [73, 73] on link "Math Expression" at bounding box center [42, 72] width 77 height 18
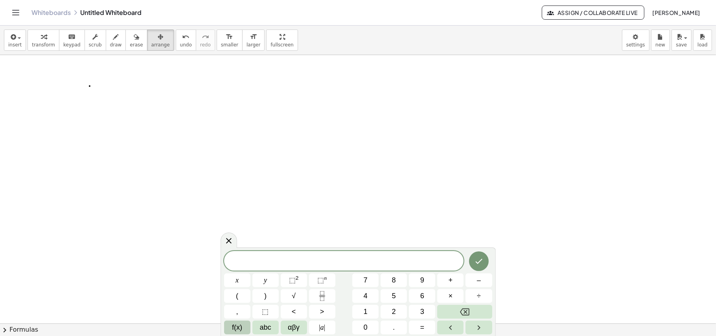
click at [238, 327] on span "f(x)" at bounding box center [237, 327] width 10 height 11
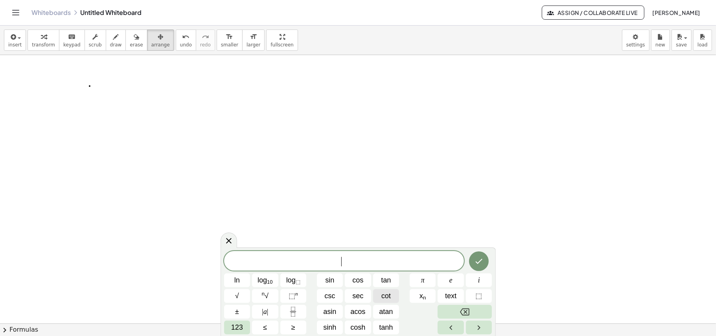
click at [389, 301] on span "cot" at bounding box center [386, 296] width 9 height 11
click at [234, 326] on span "123" at bounding box center [237, 327] width 12 height 11
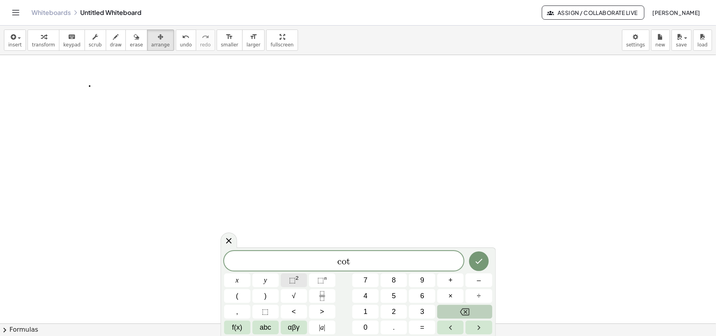
click at [290, 277] on span "⬚" at bounding box center [292, 280] width 7 height 8
click at [236, 280] on span "x" at bounding box center [237, 280] width 3 height 11
click at [456, 282] on button "+" at bounding box center [451, 280] width 26 height 14
click at [363, 314] on button "1" at bounding box center [366, 312] width 26 height 14
click at [430, 327] on button "=" at bounding box center [422, 328] width 26 height 14
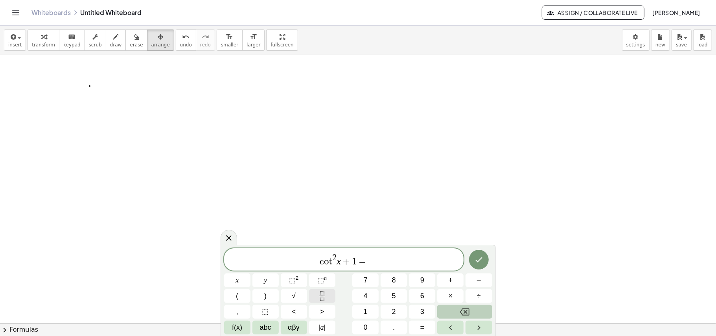
click at [323, 296] on rect "Fraction" at bounding box center [322, 296] width 6 height 0
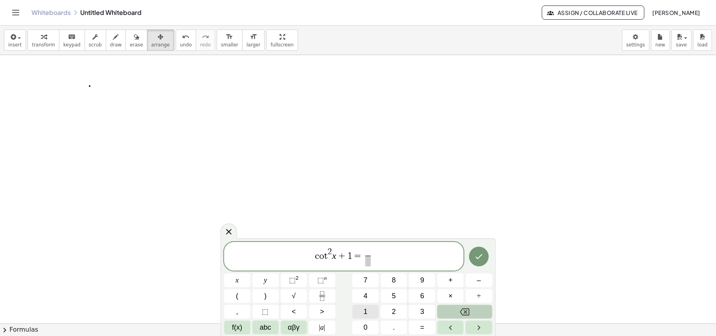
click at [367, 308] on span "1" at bounding box center [366, 311] width 4 height 11
click at [374, 262] on span "c o t 2 x + 1 = 1 ​ ​" at bounding box center [344, 257] width 240 height 21
click at [235, 329] on span "f(x)" at bounding box center [237, 327] width 10 height 11
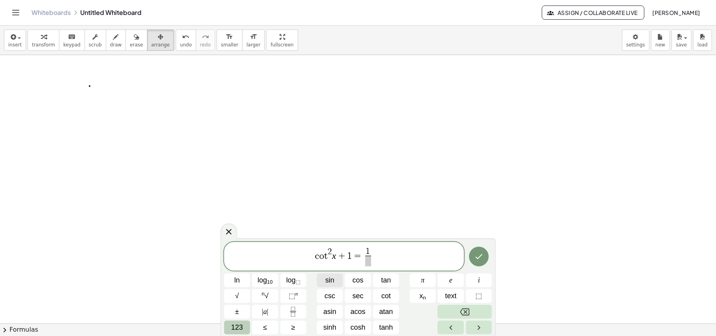
click at [334, 283] on span "sin" at bounding box center [329, 280] width 9 height 11
click at [446, 314] on button "Backspace" at bounding box center [465, 312] width 54 height 14
click at [478, 310] on button "Backspace" at bounding box center [465, 312] width 54 height 14
click at [461, 314] on icon "Backspace" at bounding box center [464, 311] width 9 height 9
click at [370, 263] on span "​" at bounding box center [369, 261] width 6 height 11
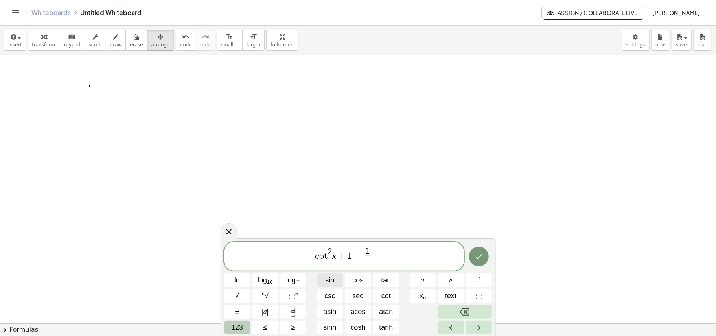
click at [333, 282] on span "sin" at bounding box center [329, 280] width 9 height 11
click at [235, 327] on span "123" at bounding box center [237, 327] width 12 height 11
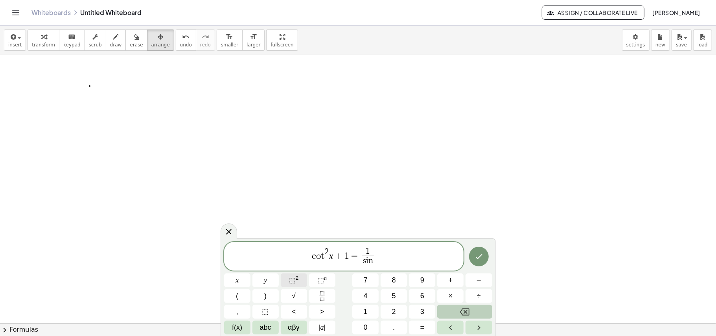
click at [295, 274] on button "⬚ 2" at bounding box center [294, 280] width 26 height 14
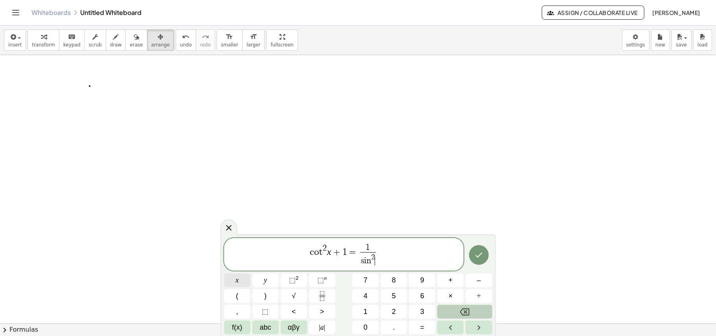
click at [242, 280] on button "x" at bounding box center [237, 280] width 26 height 14
click at [483, 256] on icon "Done" at bounding box center [478, 254] width 9 height 9
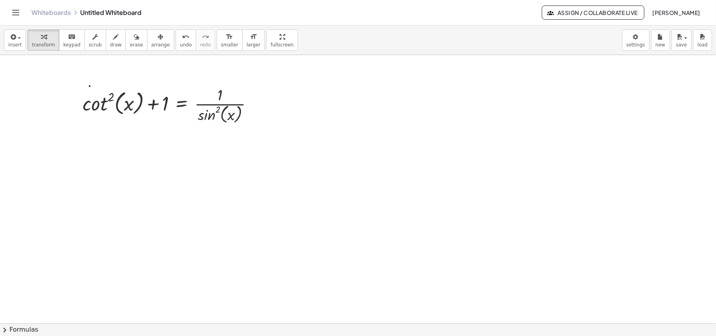
click at [35, 327] on button "chevron_right Formulas" at bounding box center [358, 329] width 716 height 13
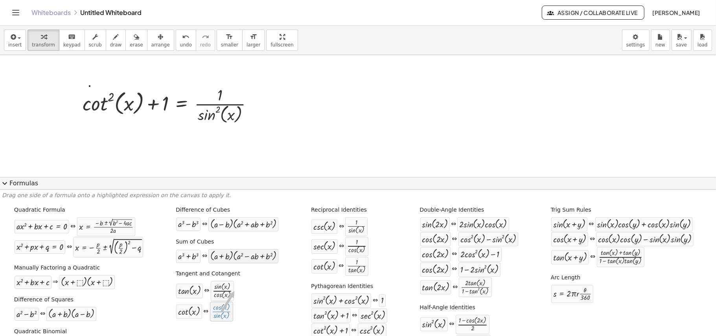
drag, startPoint x: 203, startPoint y: 316, endPoint x: 222, endPoint y: 253, distance: 65.1
drag, startPoint x: 196, startPoint y: 312, endPoint x: 203, endPoint y: 224, distance: 88.8
drag, startPoint x: 205, startPoint y: 312, endPoint x: 194, endPoint y: 258, distance: 54.7
drag, startPoint x: 201, startPoint y: 314, endPoint x: 167, endPoint y: 149, distance: 168.8
drag, startPoint x: 112, startPoint y: 95, endPoint x: 150, endPoint y: 87, distance: 38.3
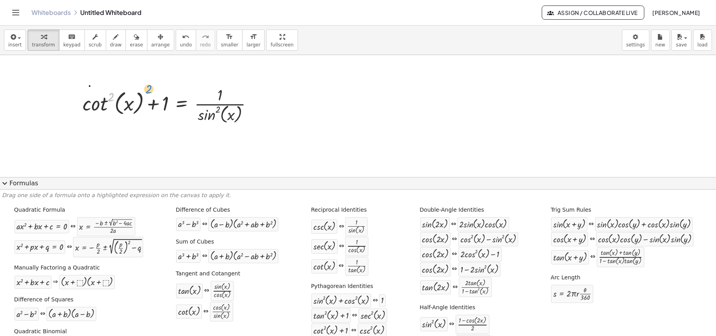
click at [150, 87] on div at bounding box center [171, 105] width 185 height 42
click at [107, 106] on div at bounding box center [171, 105] width 185 height 42
click at [106, 106] on div at bounding box center [171, 105] width 185 height 42
click at [98, 104] on div at bounding box center [171, 105] width 185 height 42
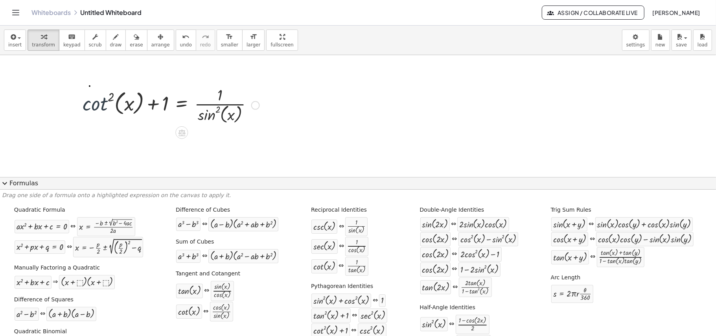
click at [98, 104] on div at bounding box center [171, 105] width 185 height 42
drag, startPoint x: 111, startPoint y: 94, endPoint x: 157, endPoint y: 81, distance: 48.3
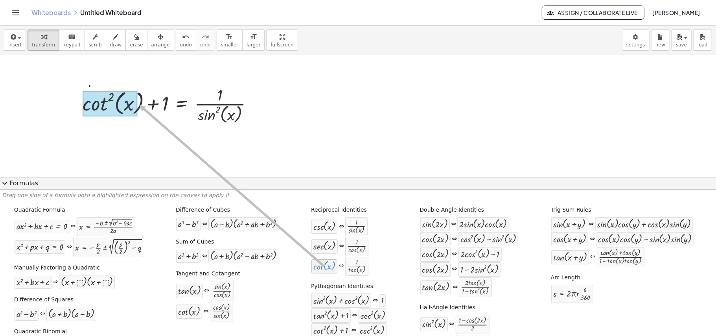
drag, startPoint x: 292, startPoint y: 272, endPoint x: 105, endPoint y: 105, distance: 250.5
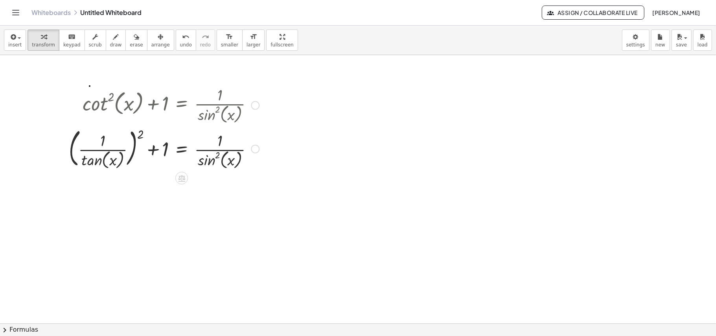
click at [102, 161] on div at bounding box center [164, 149] width 198 height 46
click at [73, 327] on button "chevron_right Formulas" at bounding box center [358, 329] width 716 height 13
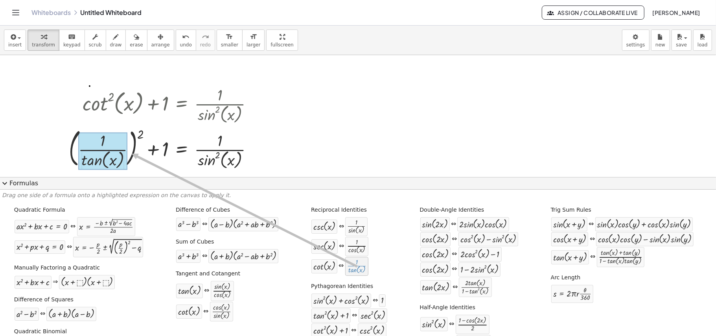
drag, startPoint x: 326, startPoint y: 271, endPoint x: 98, endPoint y: 154, distance: 255.7
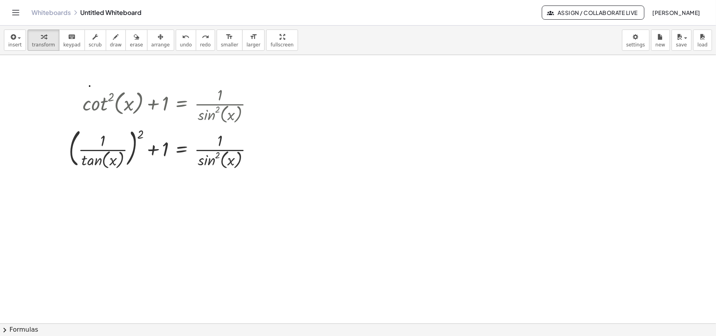
click at [41, 328] on button "chevron_right Formulas" at bounding box center [358, 329] width 716 height 13
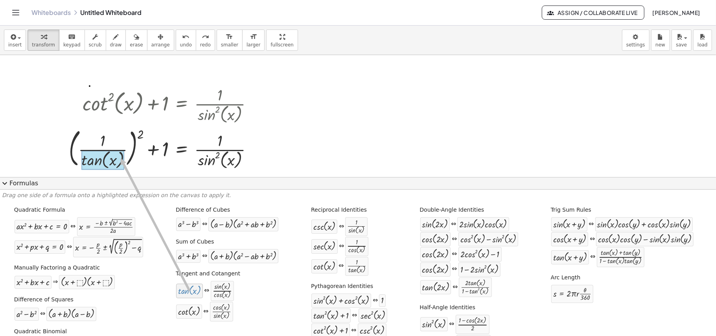
drag, startPoint x: 172, startPoint y: 292, endPoint x: 100, endPoint y: 159, distance: 150.9
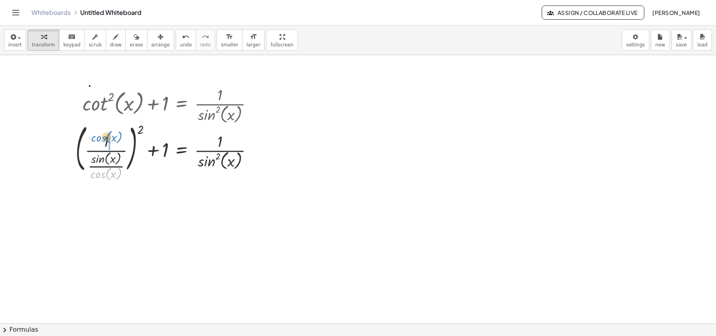
drag, startPoint x: 109, startPoint y: 175, endPoint x: 110, endPoint y: 139, distance: 36.2
click at [110, 139] on div at bounding box center [168, 148] width 192 height 55
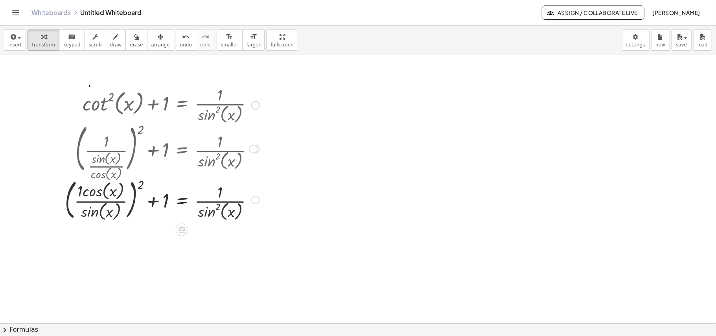
click at [87, 191] on div at bounding box center [162, 199] width 203 height 47
click at [79, 196] on div at bounding box center [162, 199] width 203 height 47
click at [79, 196] on div at bounding box center [165, 199] width 198 height 47
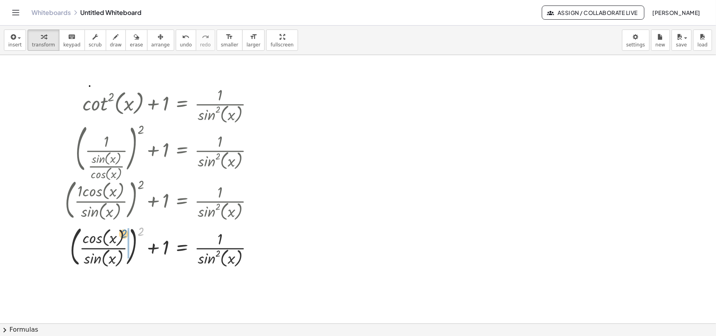
drag, startPoint x: 140, startPoint y: 231, endPoint x: 124, endPoint y: 233, distance: 17.0
click at [124, 233] on div at bounding box center [162, 246] width 203 height 47
drag, startPoint x: 98, startPoint y: 172, endPoint x: 102, endPoint y: 136, distance: 36.8
click at [102, 136] on div at bounding box center [162, 148] width 203 height 55
click at [83, 194] on div at bounding box center [162, 199] width 203 height 47
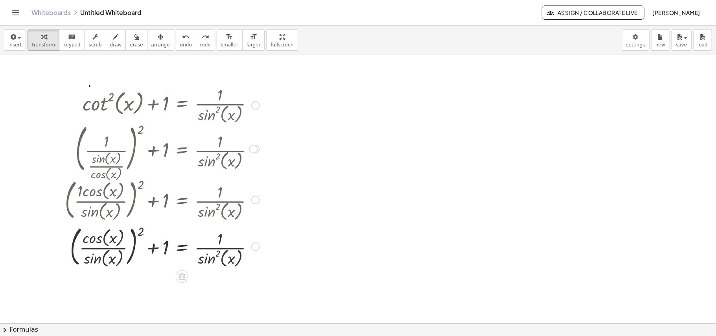
click at [83, 194] on div at bounding box center [162, 199] width 203 height 47
click at [92, 209] on div at bounding box center [162, 199] width 203 height 47
drag, startPoint x: 108, startPoint y: 253, endPoint x: 124, endPoint y: 244, distance: 19.0
click at [110, 253] on div at bounding box center [152, 246] width 224 height 47
drag, startPoint x: 141, startPoint y: 230, endPoint x: 128, endPoint y: 231, distance: 13.0
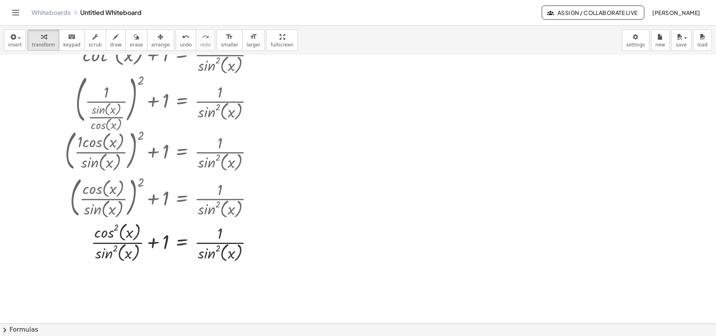
scroll to position [105, 0]
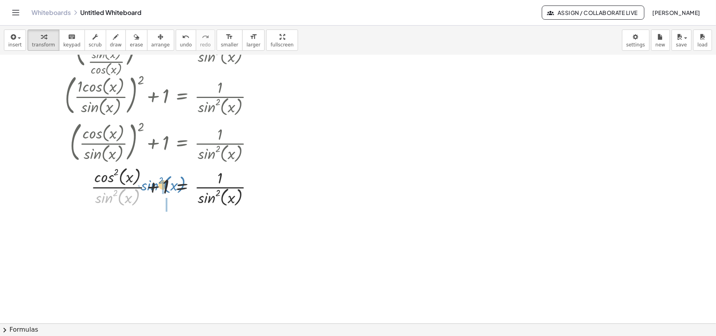
drag, startPoint x: 118, startPoint y: 196, endPoint x: 158, endPoint y: 187, distance: 41.0
click at [158, 187] on div at bounding box center [162, 187] width 203 height 44
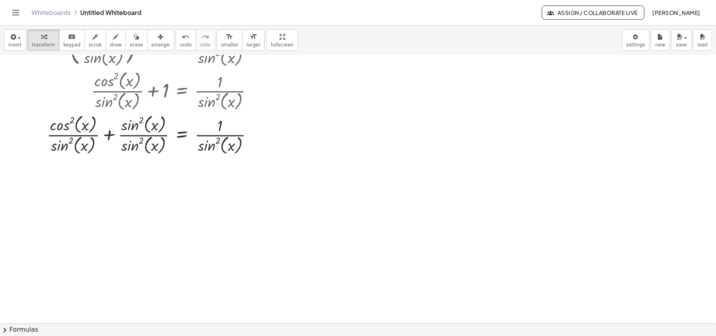
scroll to position [210, 0]
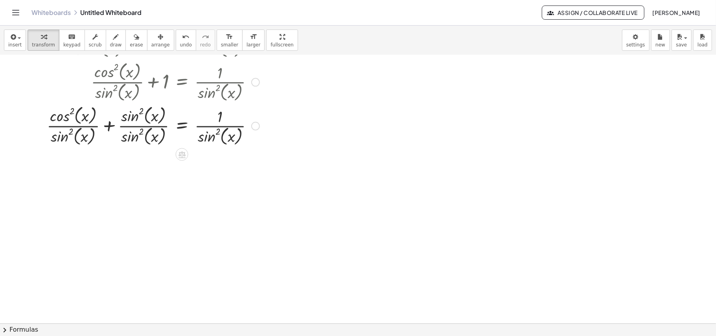
click at [109, 126] on div at bounding box center [153, 125] width 221 height 44
click at [109, 126] on div at bounding box center [159, 125] width 210 height 44
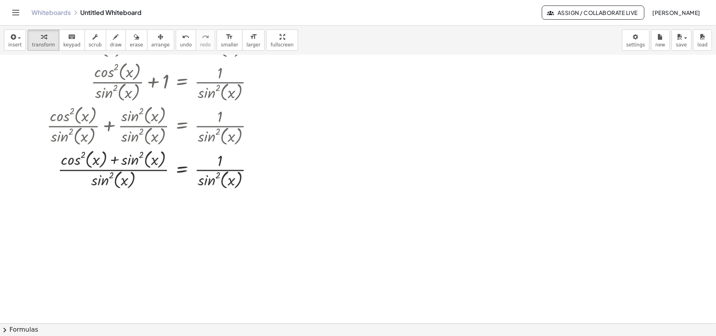
click at [121, 332] on button "chevron_right Formulas" at bounding box center [358, 329] width 716 height 13
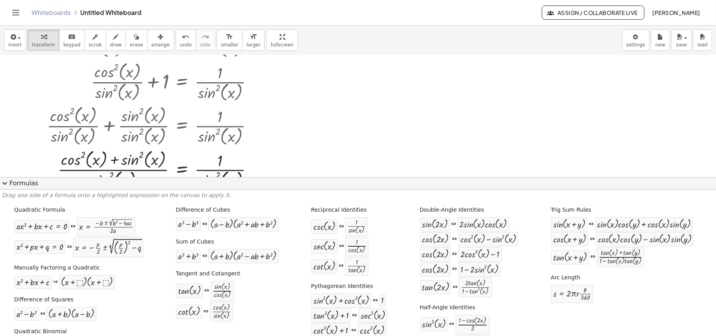
scroll to position [24, 0]
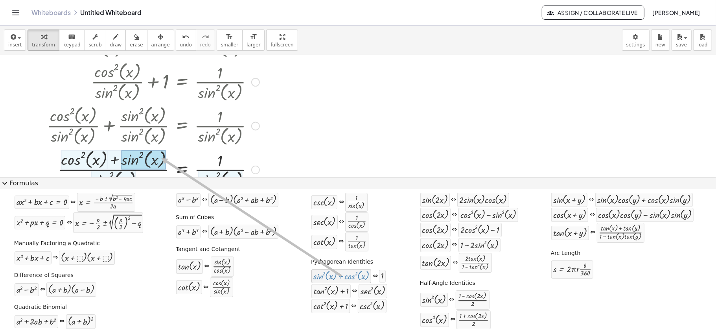
drag, startPoint x: 316, startPoint y: 280, endPoint x: 127, endPoint y: 159, distance: 225.1
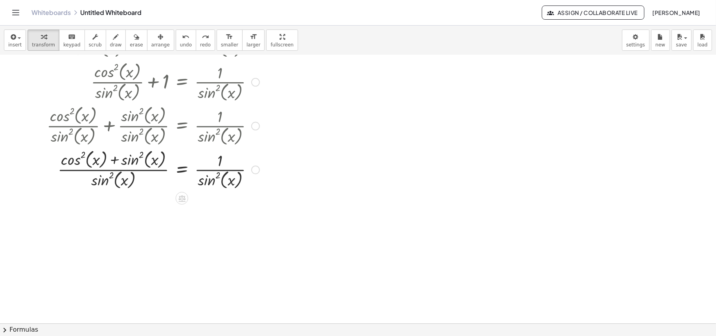
drag, startPoint x: 164, startPoint y: 326, endPoint x: 168, endPoint y: 323, distance: 5.3
click at [164, 327] on button "chevron_right Formulas" at bounding box center [358, 329] width 716 height 13
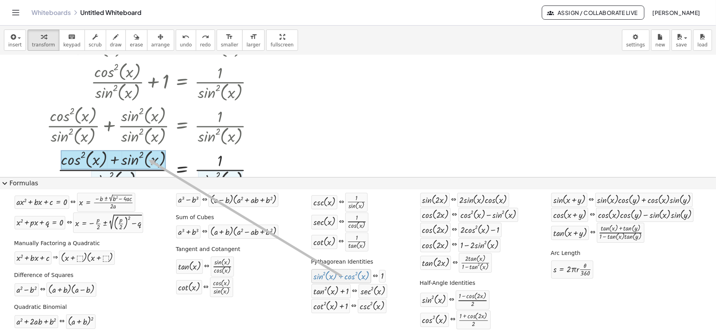
drag, startPoint x: 295, startPoint y: 277, endPoint x: 114, endPoint y: 161, distance: 215.5
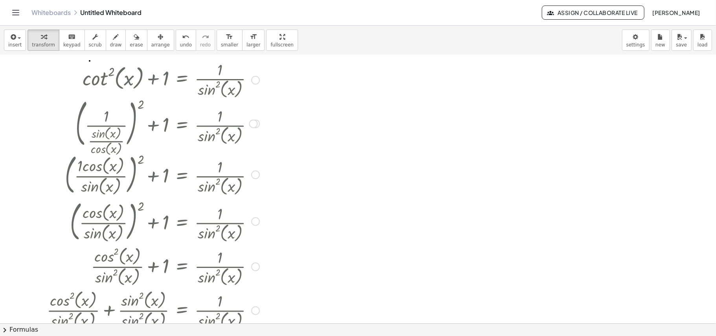
scroll to position [0, 0]
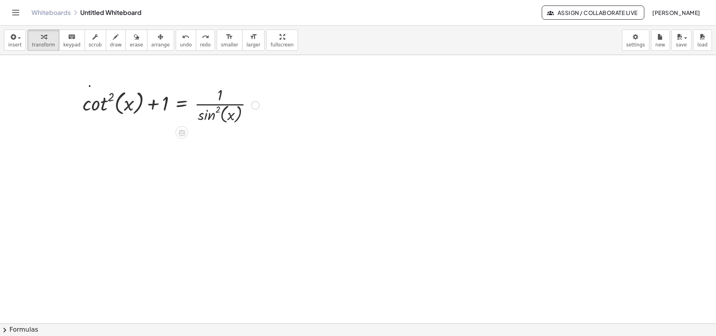
click at [111, 92] on div at bounding box center [171, 105] width 185 height 42
click at [109, 94] on div at bounding box center [171, 105] width 185 height 42
drag, startPoint x: 109, startPoint y: 94, endPoint x: 139, endPoint y: 104, distance: 31.1
click at [139, 104] on div at bounding box center [171, 105] width 185 height 42
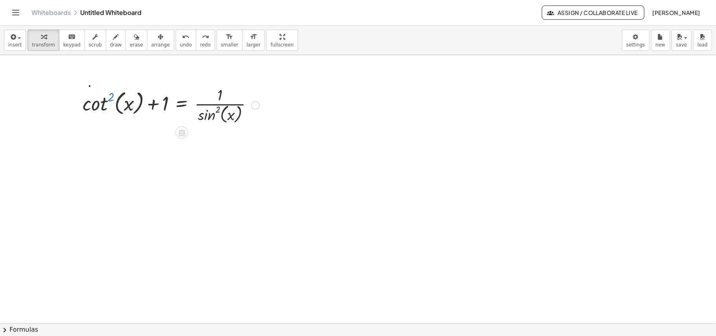
click at [110, 96] on div at bounding box center [171, 105] width 185 height 42
drag, startPoint x: 110, startPoint y: 96, endPoint x: 142, endPoint y: 105, distance: 32.8
click at [142, 105] on div at bounding box center [171, 105] width 185 height 42
drag, startPoint x: 109, startPoint y: 94, endPoint x: 166, endPoint y: 98, distance: 57.2
click at [166, 98] on div at bounding box center [171, 105] width 185 height 42
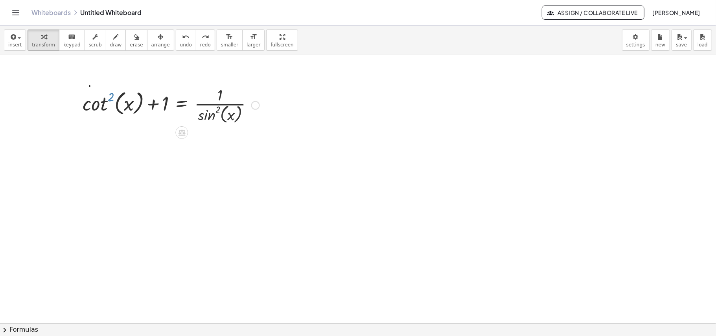
click at [109, 94] on div at bounding box center [171, 105] width 185 height 42
drag, startPoint x: 109, startPoint y: 94, endPoint x: 141, endPoint y: 91, distance: 32.0
click at [141, 91] on div at bounding box center [171, 105] width 185 height 42
drag, startPoint x: 110, startPoint y: 95, endPoint x: 132, endPoint y: 98, distance: 22.2
click at [132, 98] on div at bounding box center [171, 105] width 185 height 42
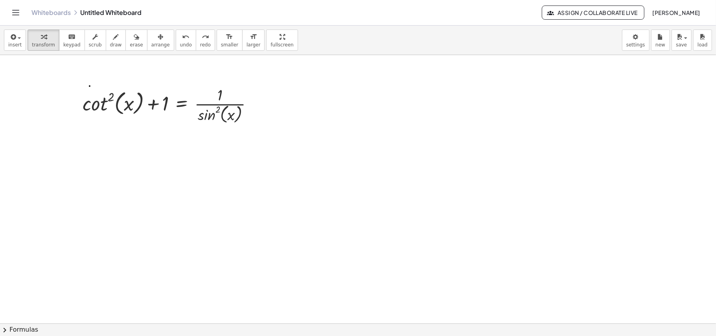
click at [70, 323] on div at bounding box center [358, 323] width 716 height 536
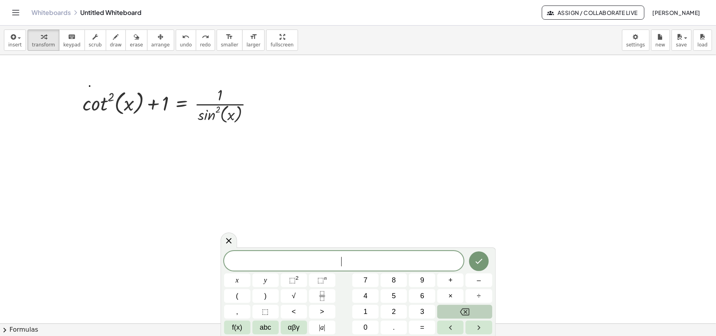
click at [51, 326] on button "chevron_right Formulas" at bounding box center [358, 329] width 716 height 13
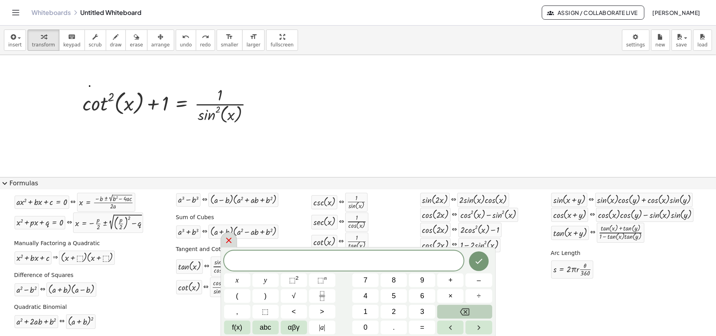
click at [230, 236] on icon at bounding box center [228, 240] width 9 height 9
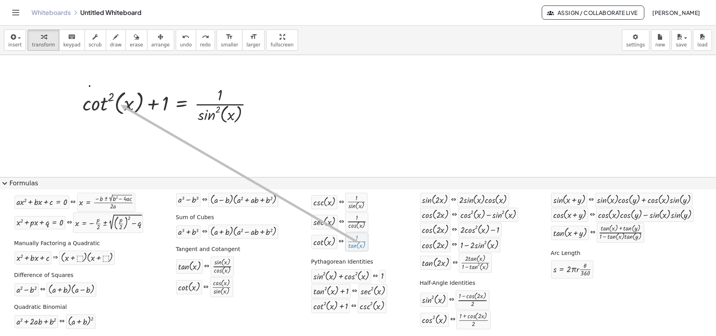
drag, startPoint x: 323, startPoint y: 250, endPoint x: 90, endPoint y: 110, distance: 271.8
click at [347, 244] on div at bounding box center [357, 241] width 20 height 15
drag, startPoint x: 321, startPoint y: 246, endPoint x: 94, endPoint y: 103, distance: 268.9
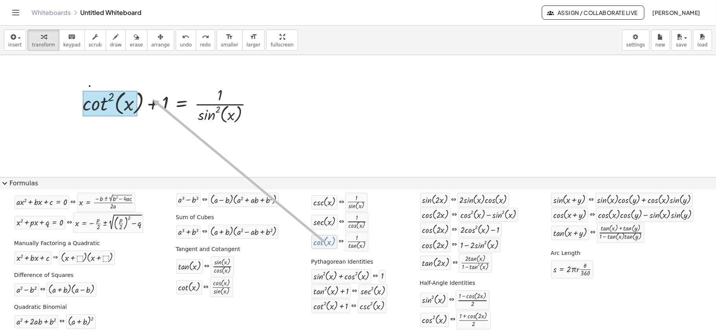
drag, startPoint x: 293, startPoint y: 243, endPoint x: 118, endPoint y: 100, distance: 225.9
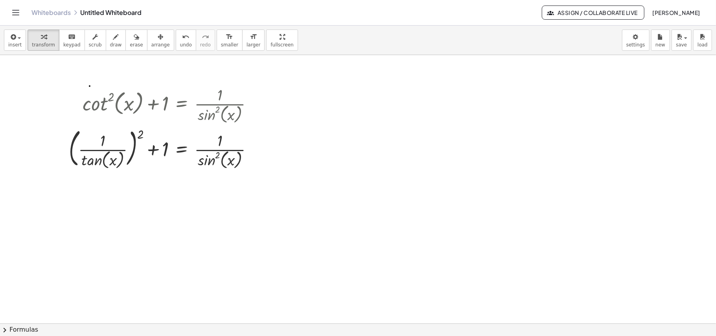
click at [32, 323] on button "chevron_right Formulas" at bounding box center [358, 329] width 716 height 13
